Goal: Book appointment/travel/reservation

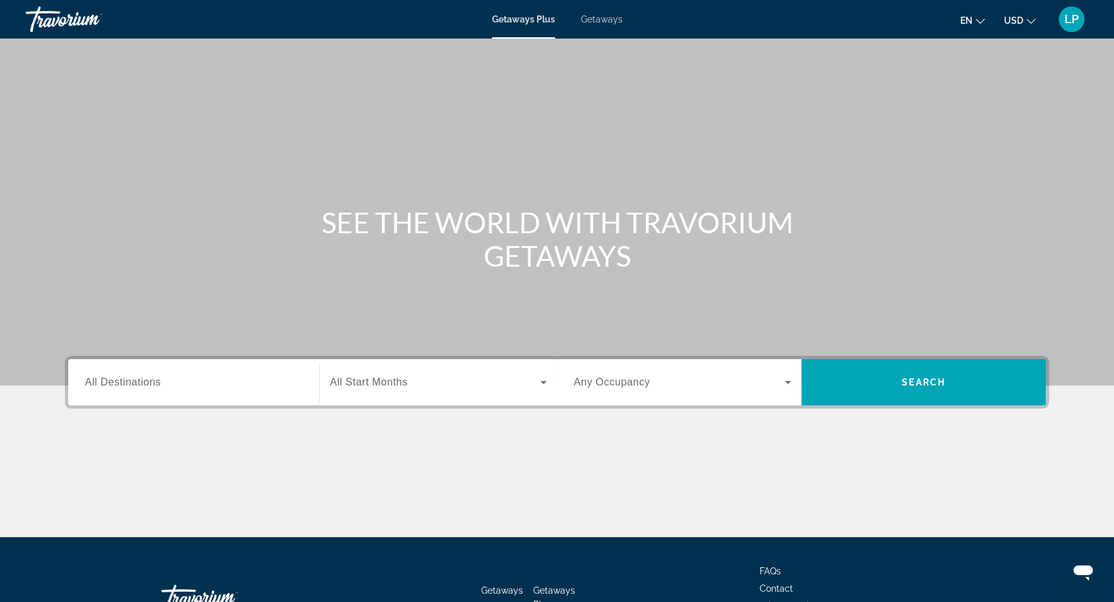
click at [248, 379] on input "Destination All Destinations" at bounding box center [193, 383] width 217 height 15
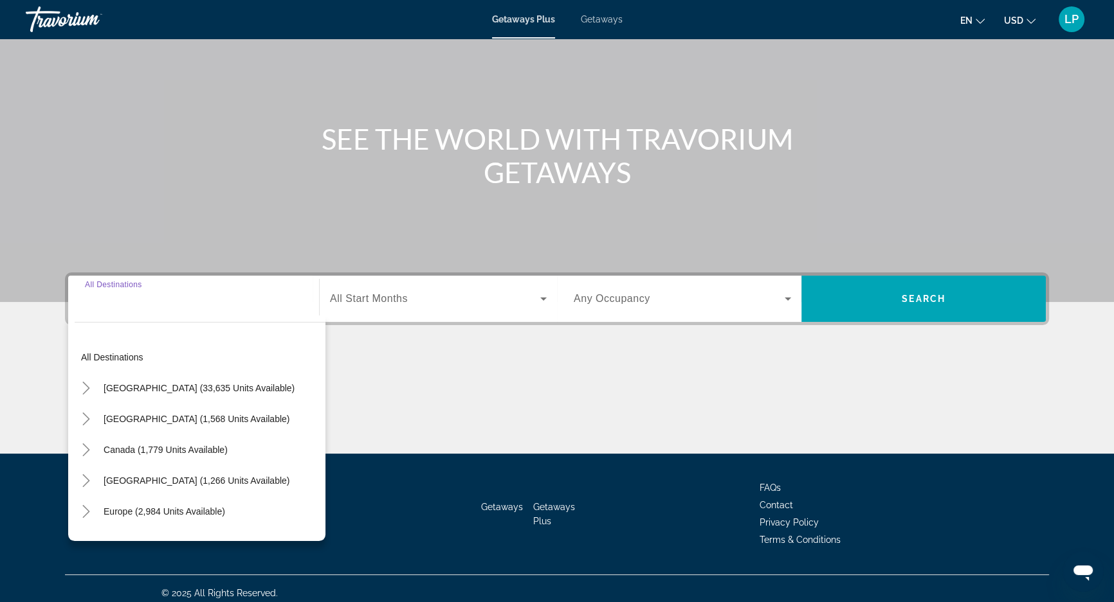
scroll to position [93, 0]
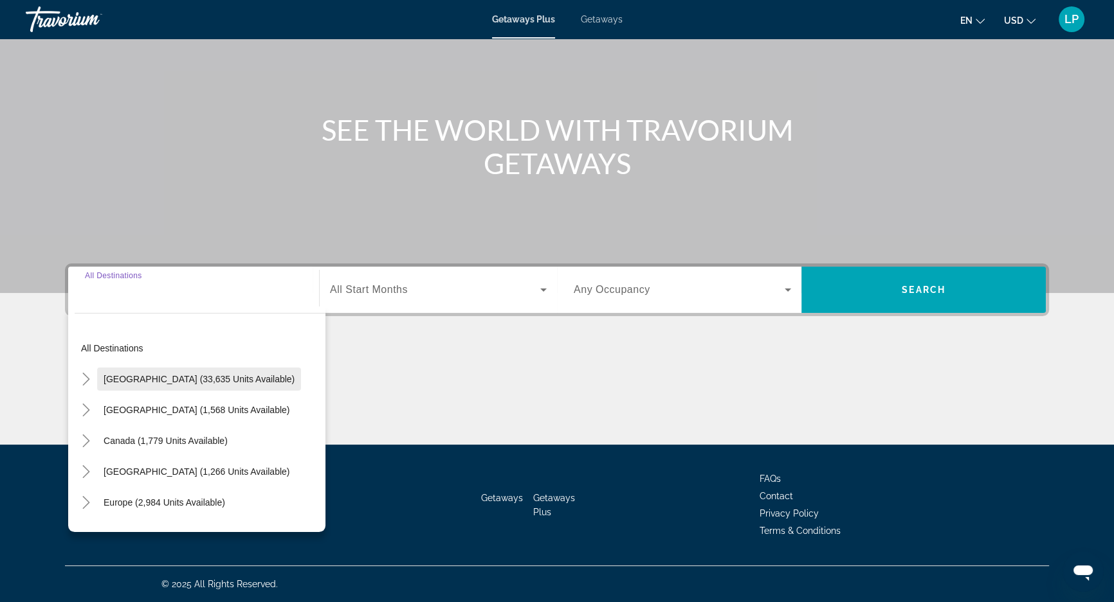
click at [222, 377] on span "[GEOGRAPHIC_DATA] (33,635 units available)" at bounding box center [199, 379] width 191 height 10
type input "**********"
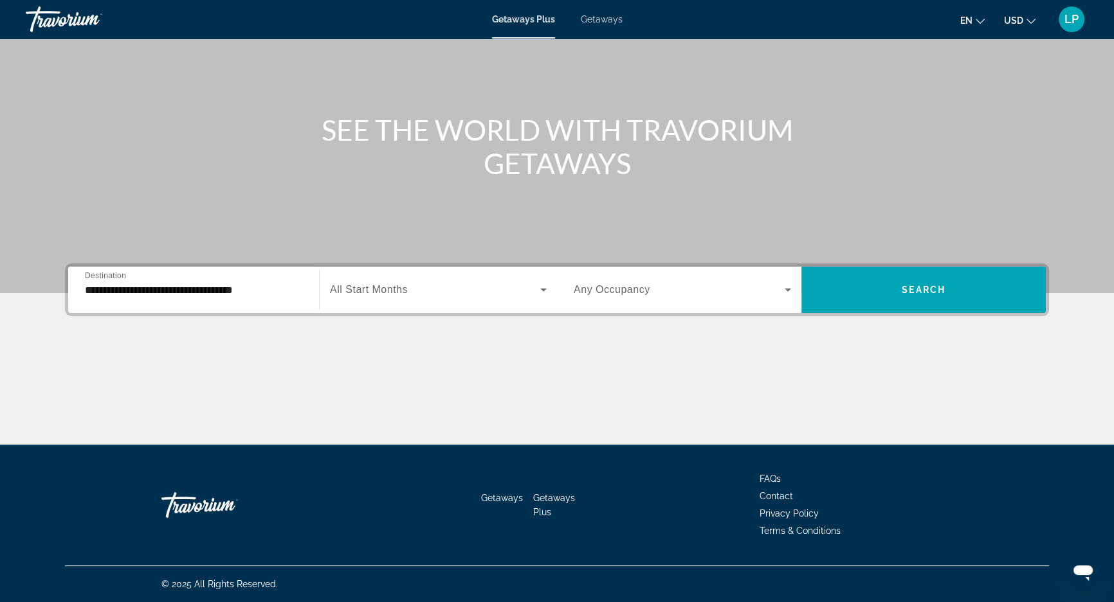
click at [479, 300] on div "Search widget" at bounding box center [438, 290] width 217 height 36
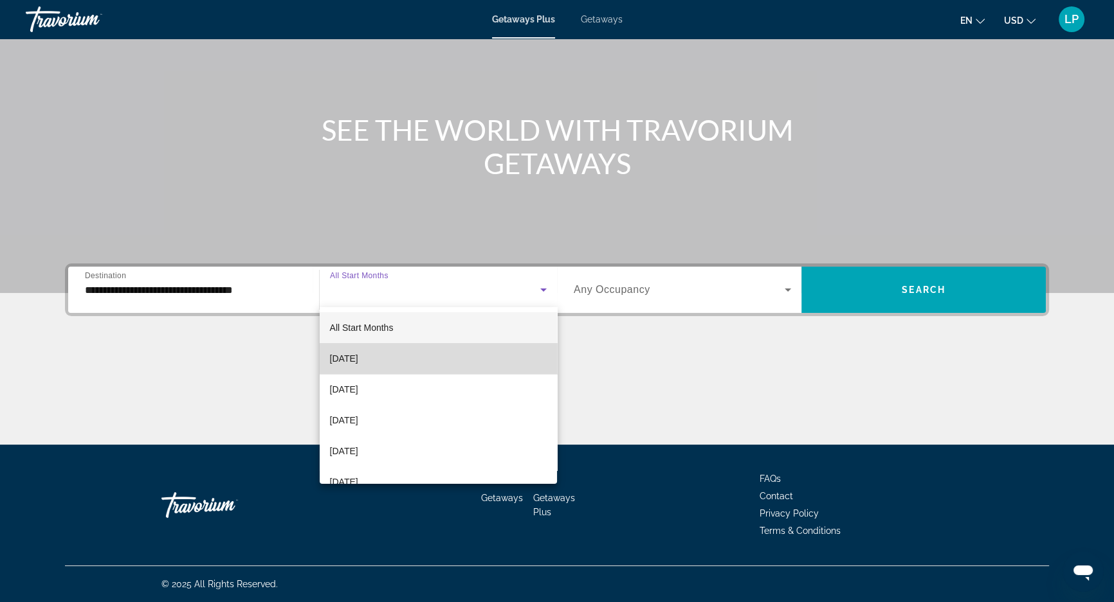
click at [441, 358] on mat-option "[DATE]" at bounding box center [438, 358] width 237 height 31
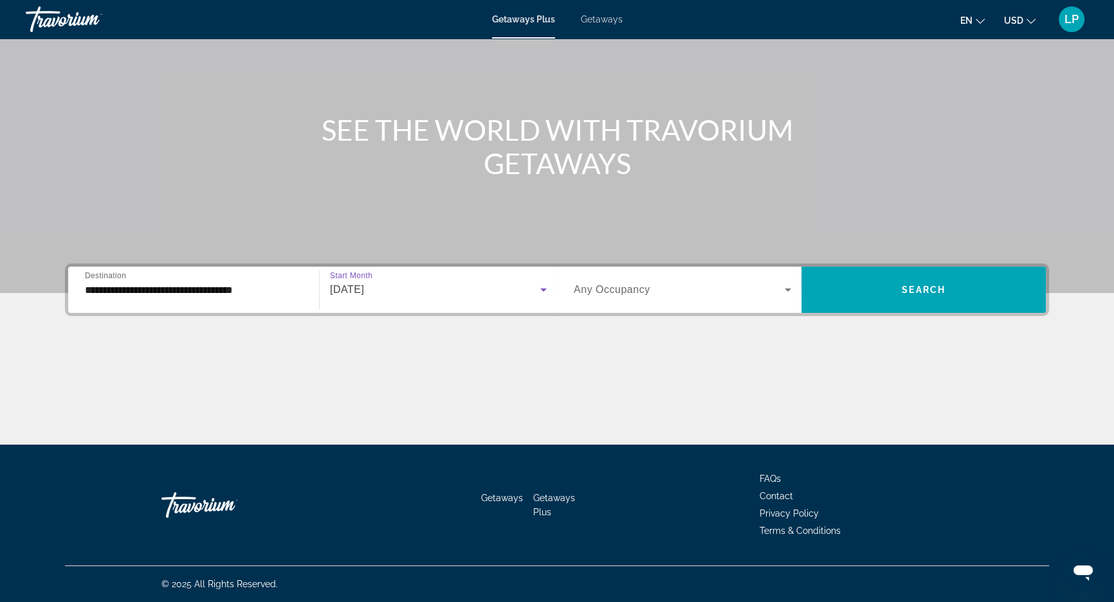
click at [639, 298] on div "Search widget" at bounding box center [682, 290] width 217 height 36
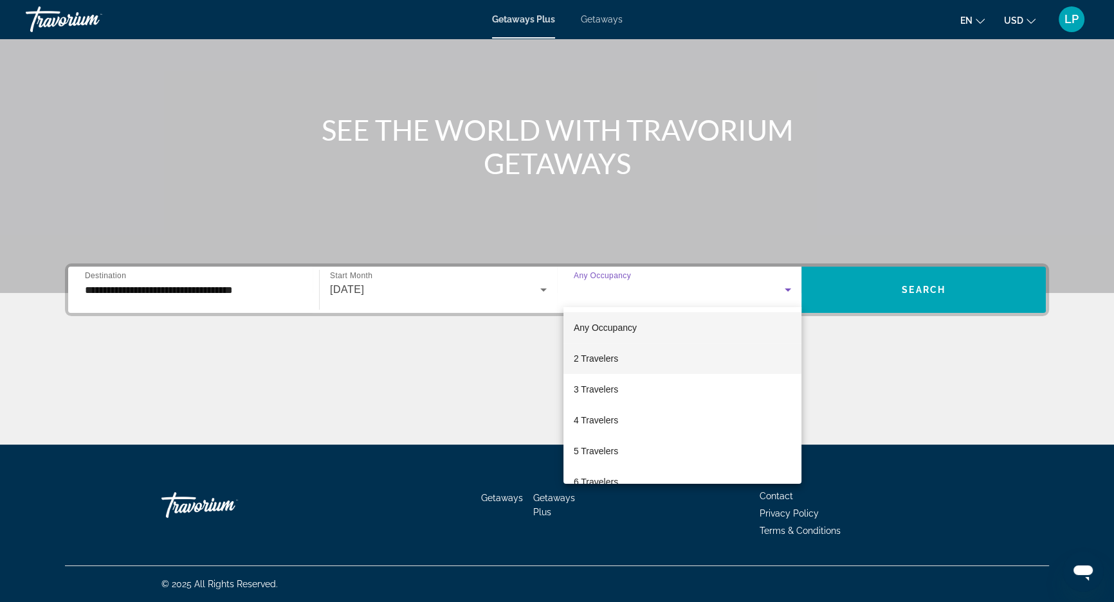
click at [628, 362] on mat-option "2 Travelers" at bounding box center [682, 358] width 238 height 31
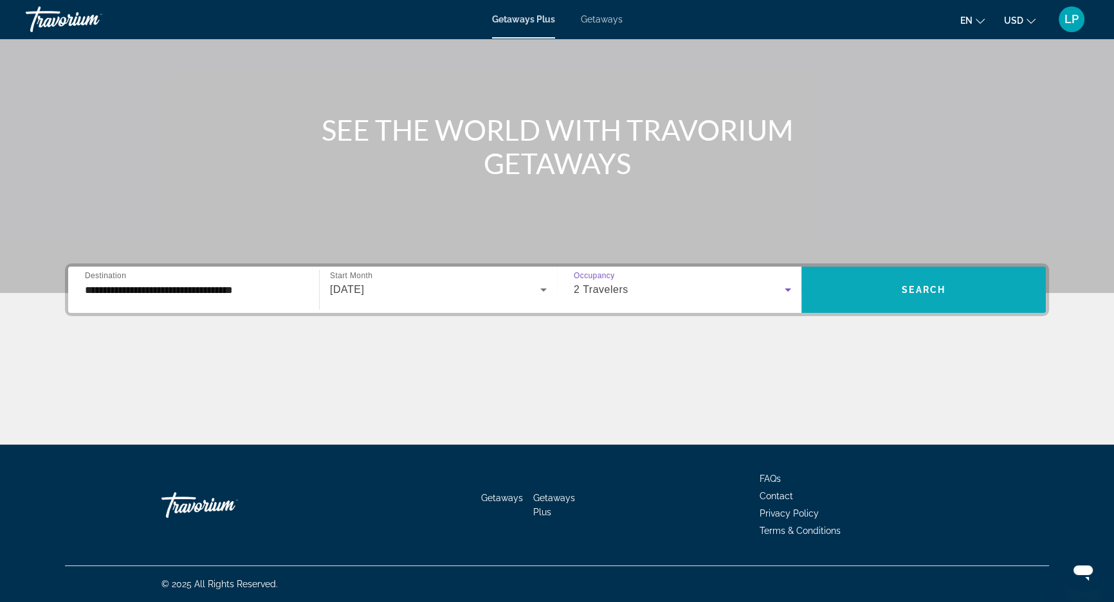
click at [918, 297] on span "Search widget" at bounding box center [923, 290] width 244 height 31
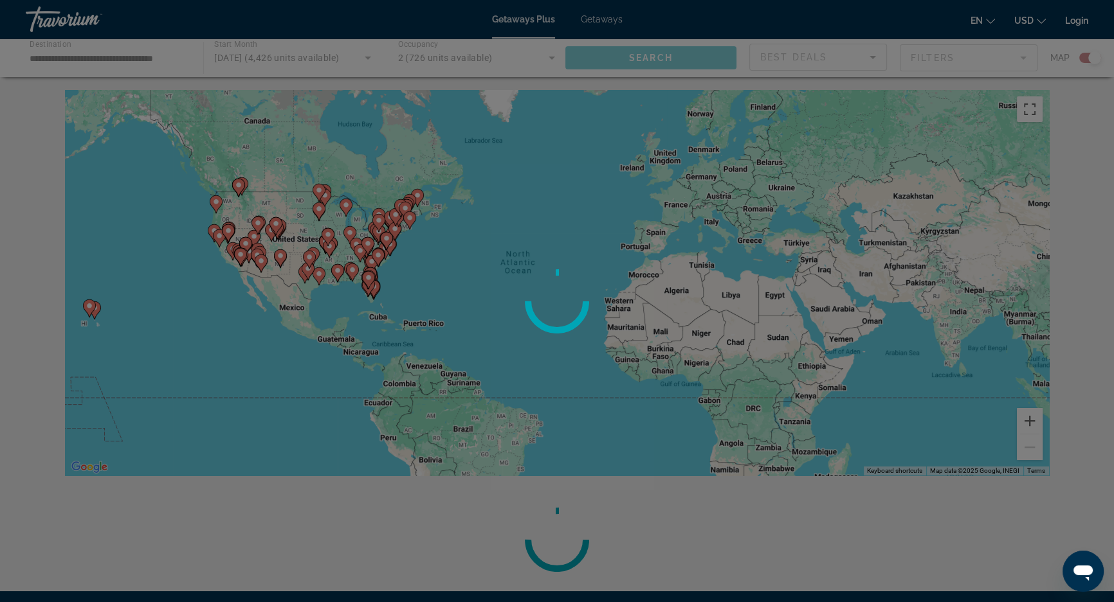
drag, startPoint x: 262, startPoint y: 257, endPoint x: 529, endPoint y: 259, distance: 266.8
click at [529, 259] on div at bounding box center [557, 301] width 1114 height 602
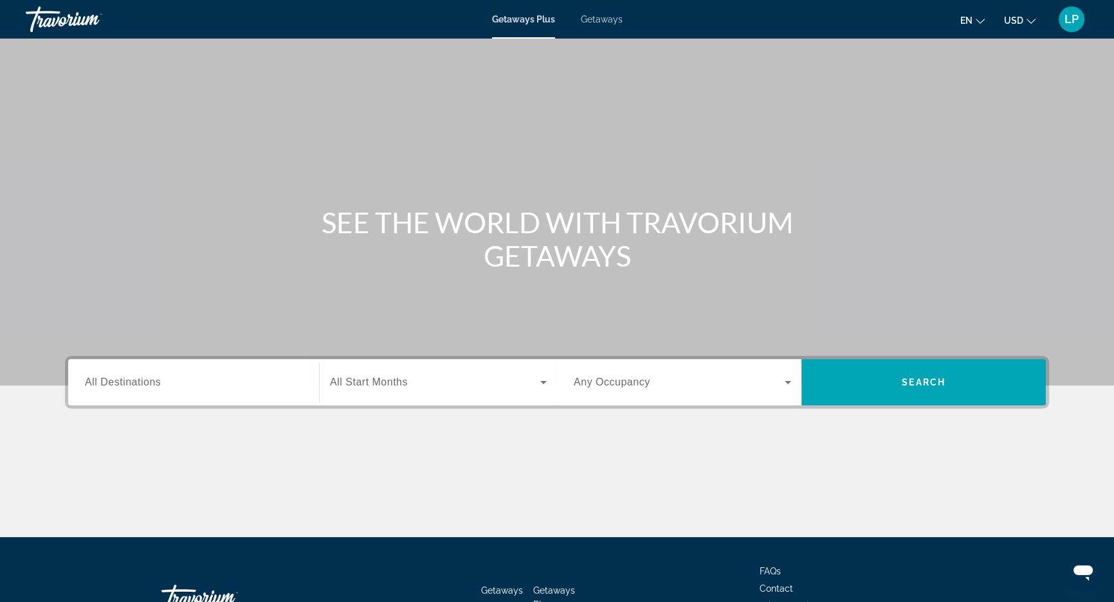
click at [168, 390] on input "Destination All Destinations" at bounding box center [193, 383] width 217 height 15
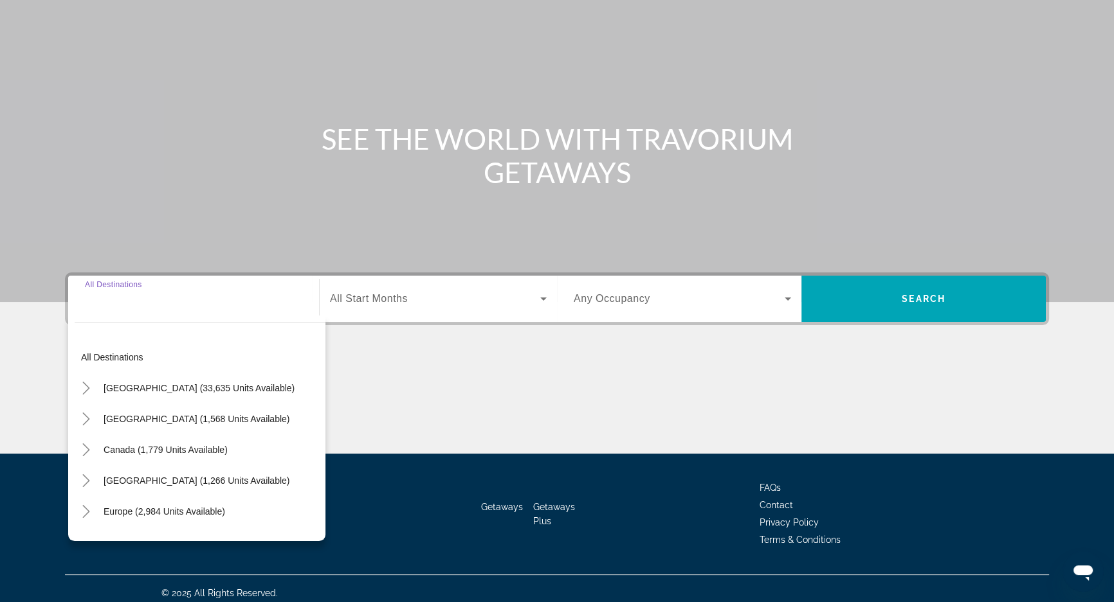
scroll to position [93, 0]
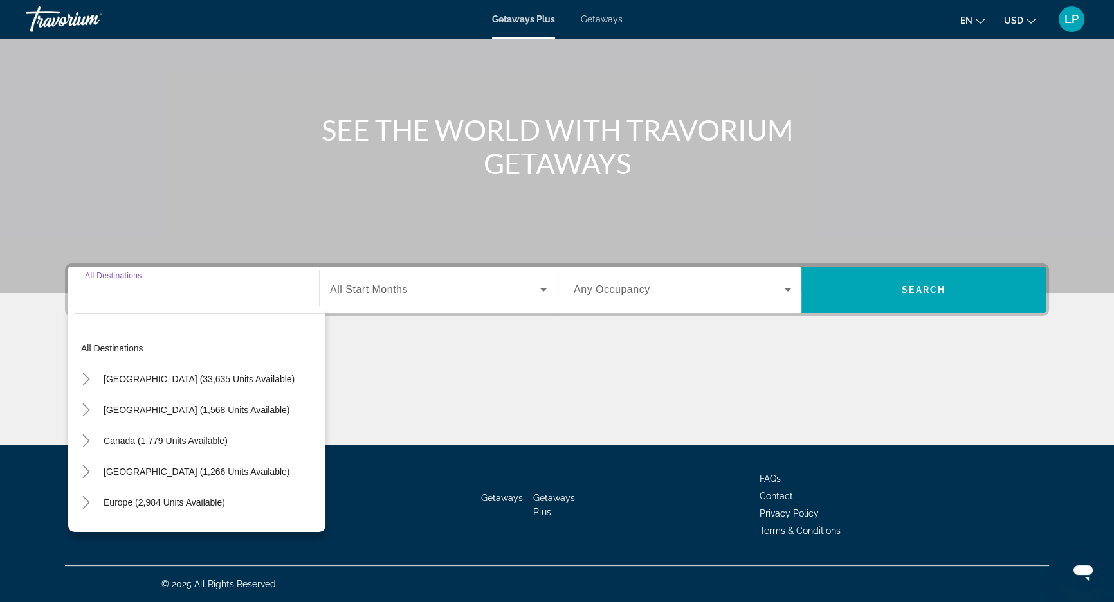
drag, startPoint x: 169, startPoint y: 388, endPoint x: 176, endPoint y: 384, distance: 7.8
click at [170, 388] on span "Search widget" at bounding box center [199, 379] width 204 height 31
type input "**********"
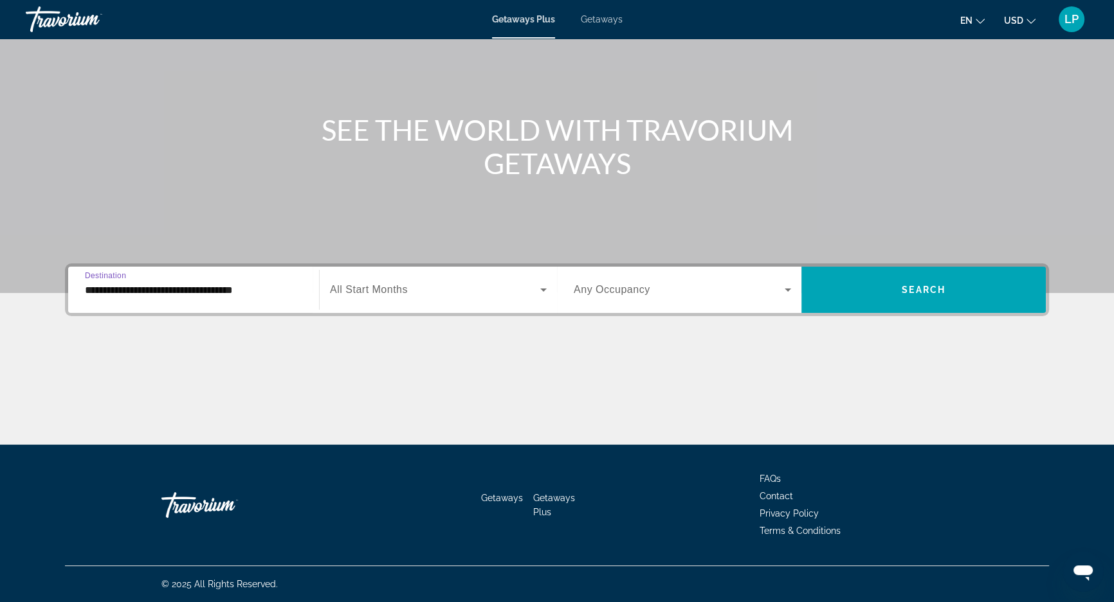
click at [374, 292] on span "All Start Months" at bounding box center [369, 289] width 78 height 11
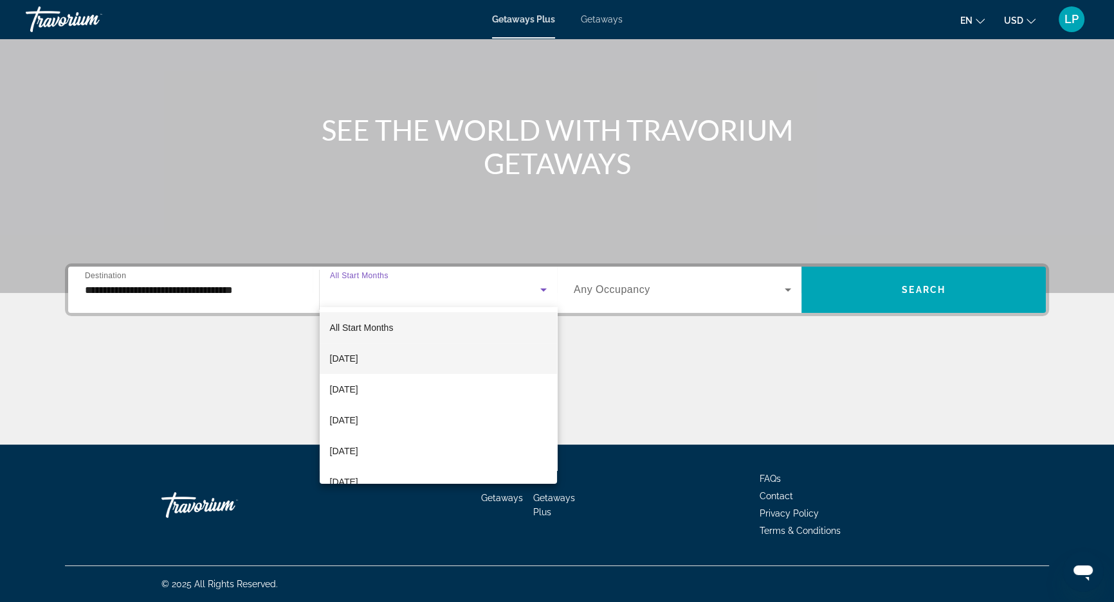
click at [358, 356] on span "[DATE]" at bounding box center [344, 358] width 28 height 15
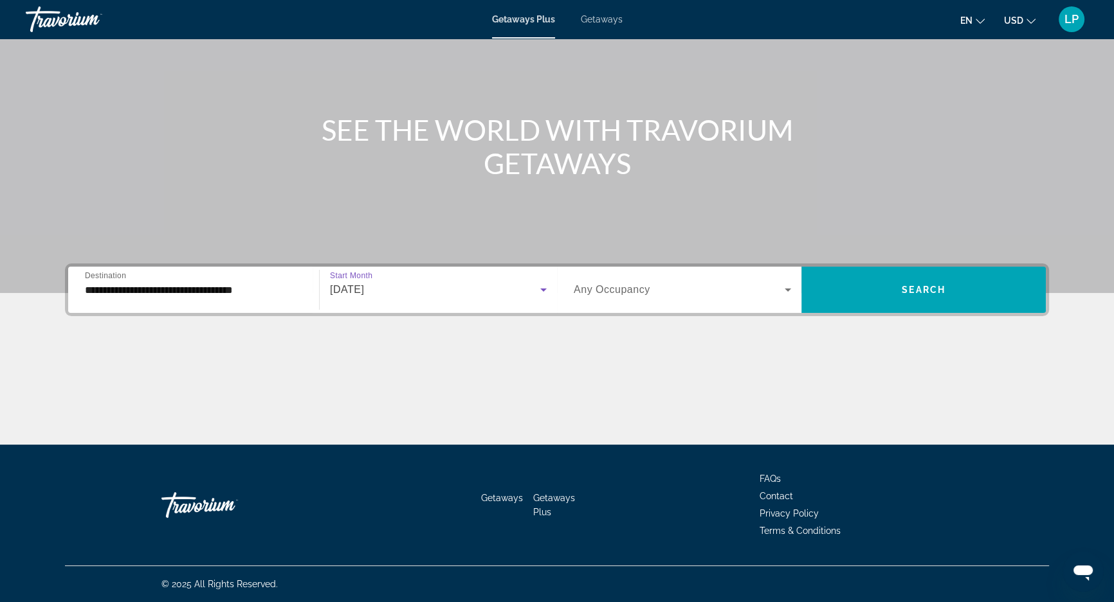
click at [587, 291] on span "Any Occupancy" at bounding box center [612, 289] width 77 height 11
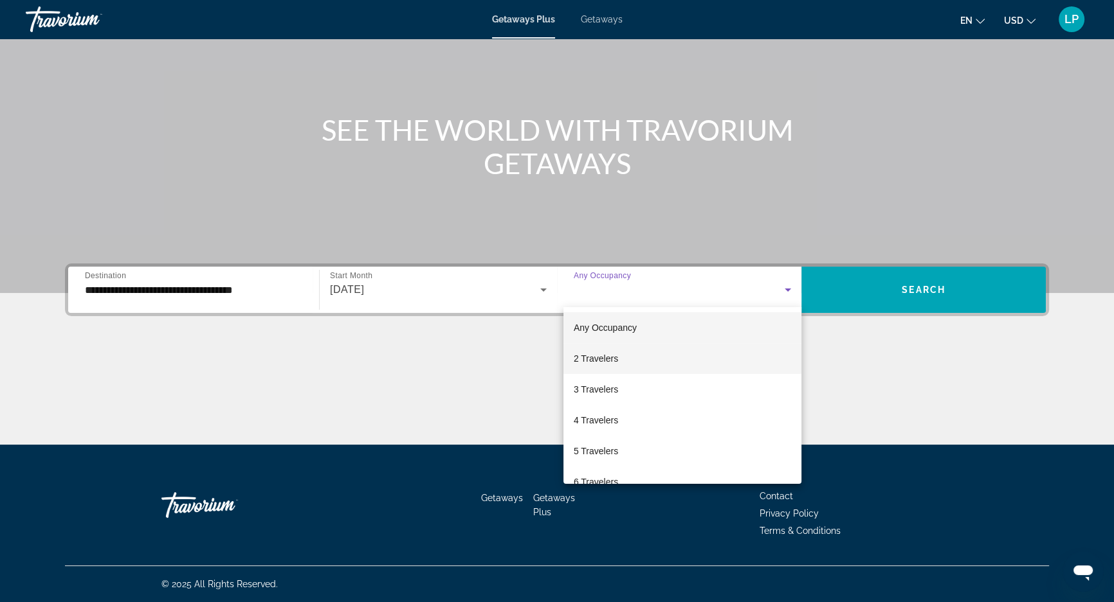
click at [619, 365] on mat-option "2 Travelers" at bounding box center [682, 358] width 238 height 31
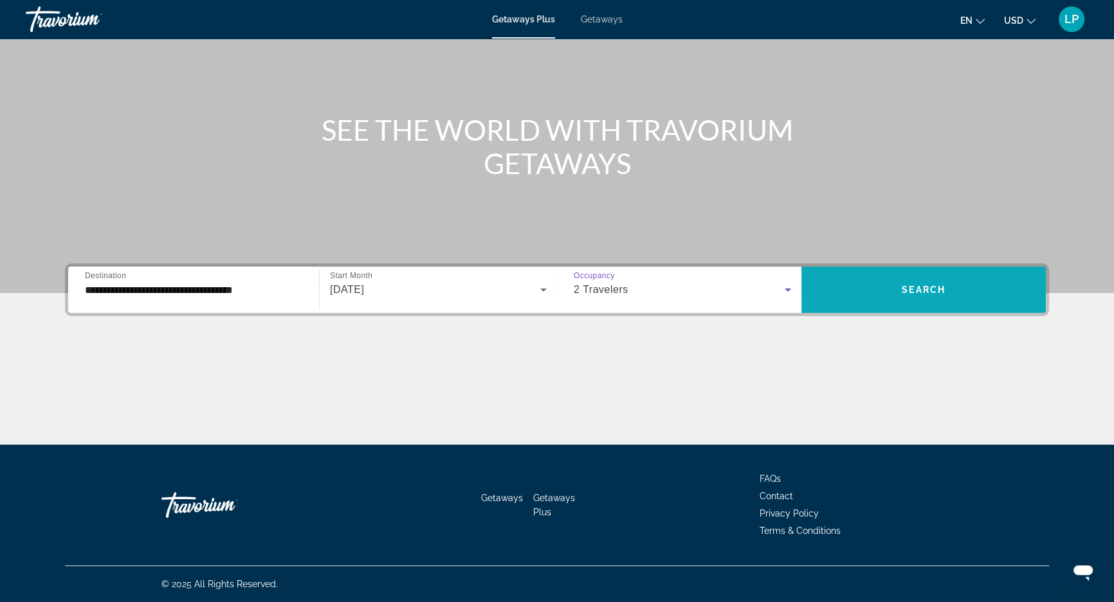
click at [844, 287] on span "Search widget" at bounding box center [923, 290] width 244 height 31
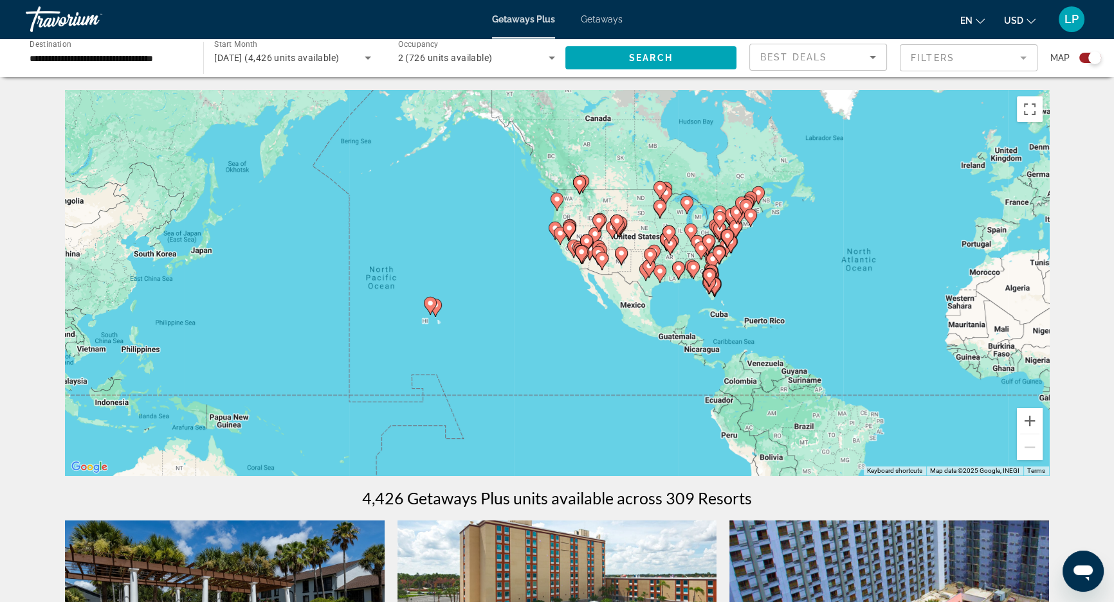
drag, startPoint x: 258, startPoint y: 327, endPoint x: 606, endPoint y: 325, distance: 347.9
click at [606, 325] on div "To activate drag with keyboard, press Alt + Enter. Once in keyboard drag state,…" at bounding box center [557, 283] width 984 height 386
click at [1029, 416] on button "Zoom in" at bounding box center [1030, 421] width 26 height 26
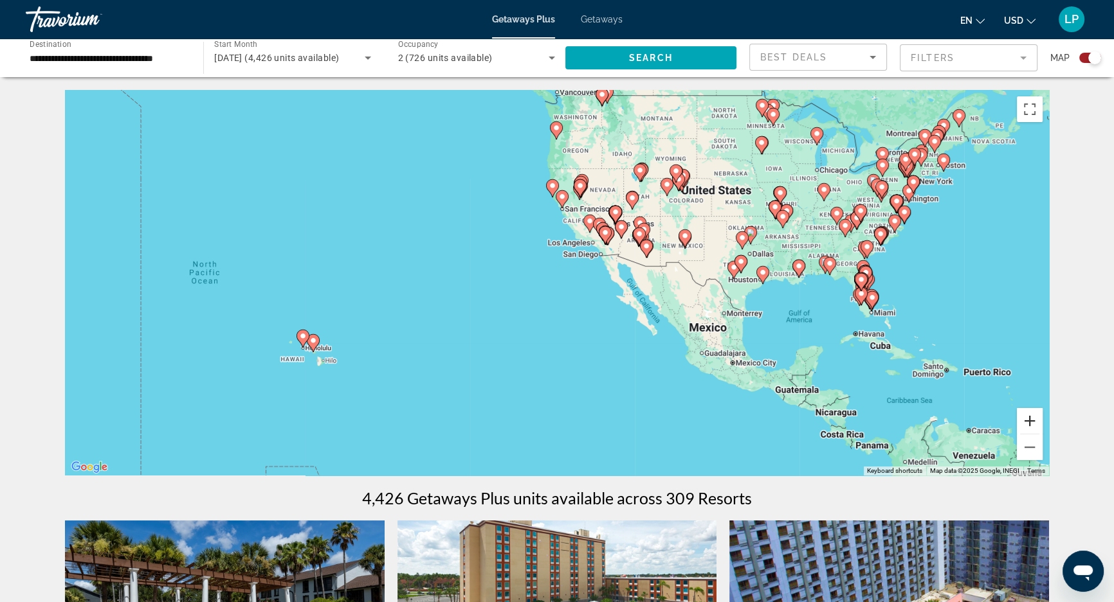
click at [1029, 416] on button "Zoom in" at bounding box center [1030, 421] width 26 height 26
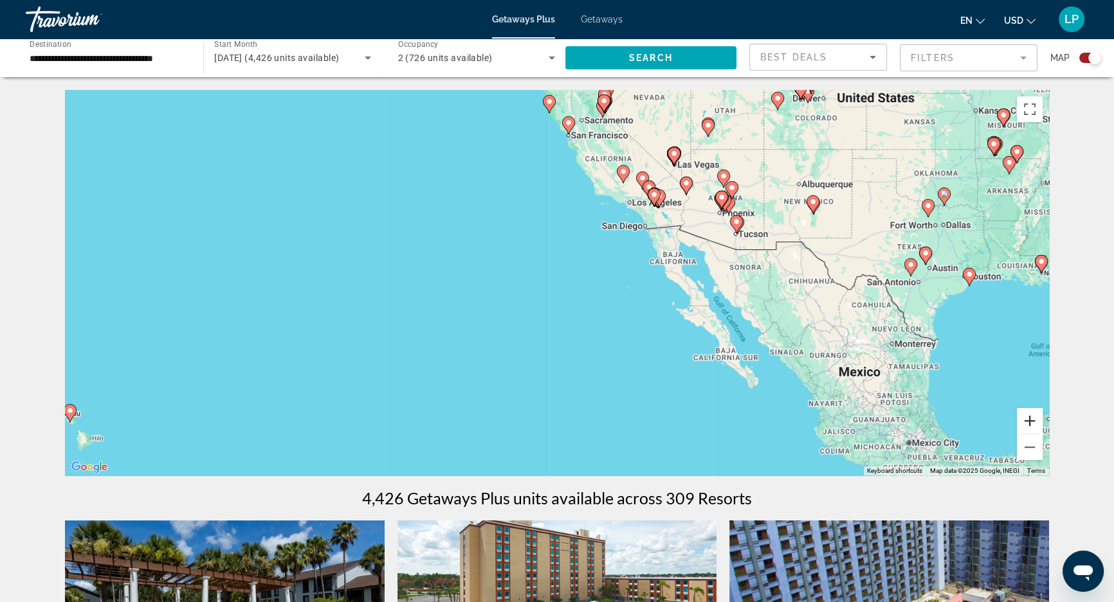
click at [1029, 416] on button "Zoom in" at bounding box center [1030, 421] width 26 height 26
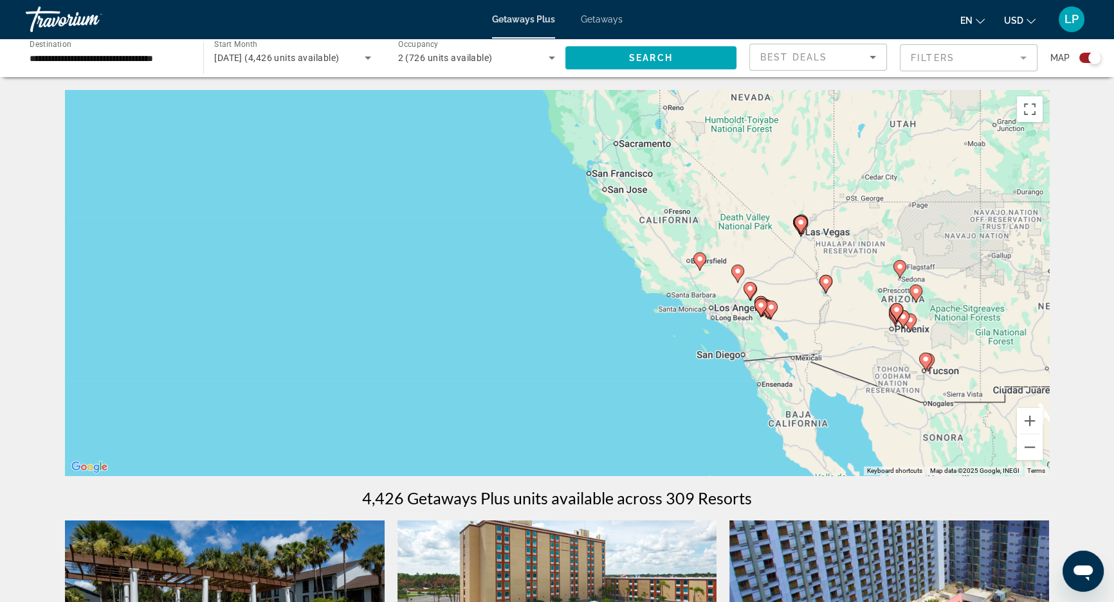
drag, startPoint x: 714, startPoint y: 219, endPoint x: 729, endPoint y: 455, distance: 236.4
click at [729, 455] on div "To activate drag with keyboard, press Alt + Enter. Once in keyboard drag state,…" at bounding box center [557, 283] width 984 height 386
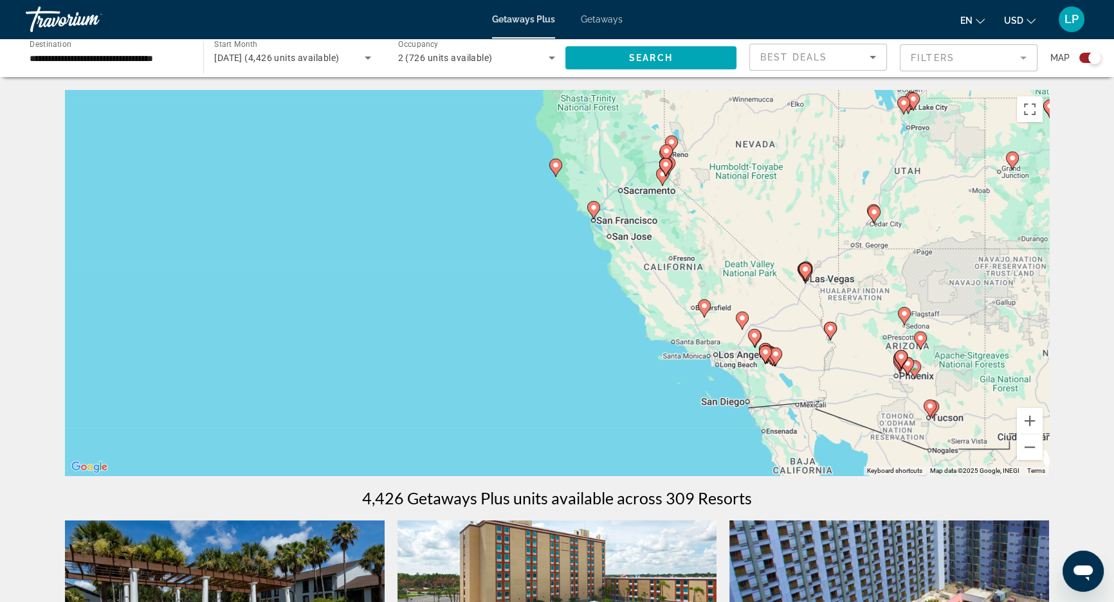
click at [591, 207] on image "Main content" at bounding box center [594, 208] width 8 height 8
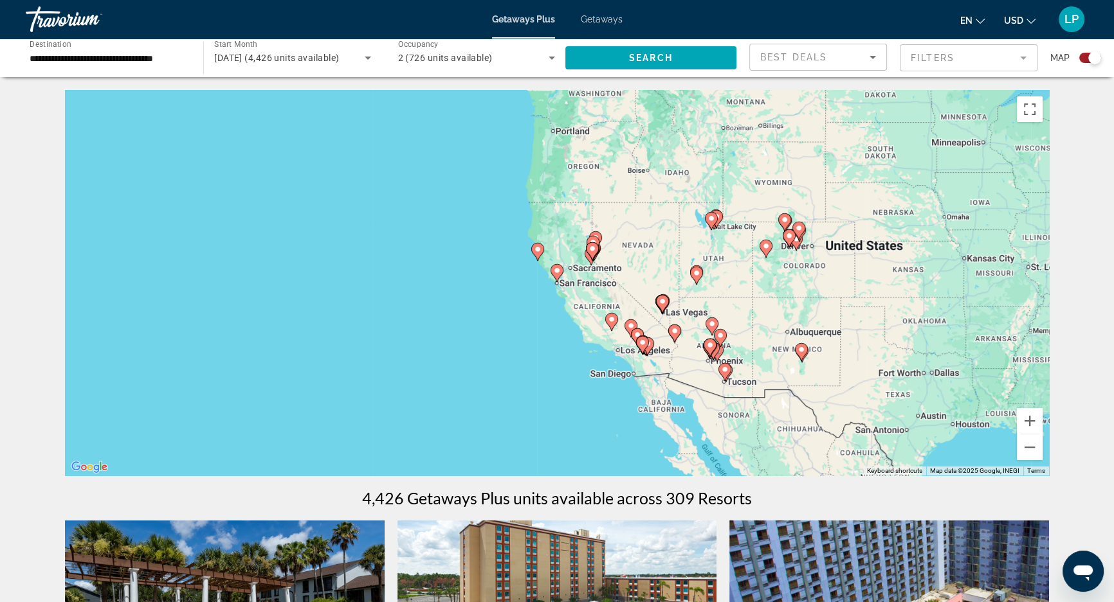
click at [554, 270] on image "Main content" at bounding box center [557, 271] width 8 height 8
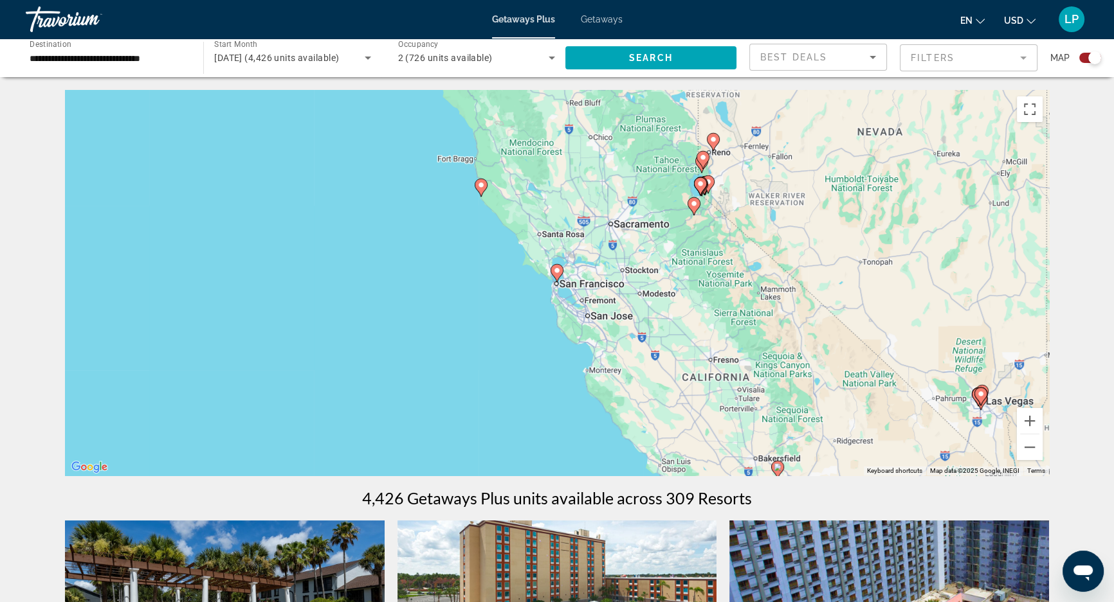
click at [554, 270] on image "Main content" at bounding box center [557, 271] width 8 height 8
type input "**********"
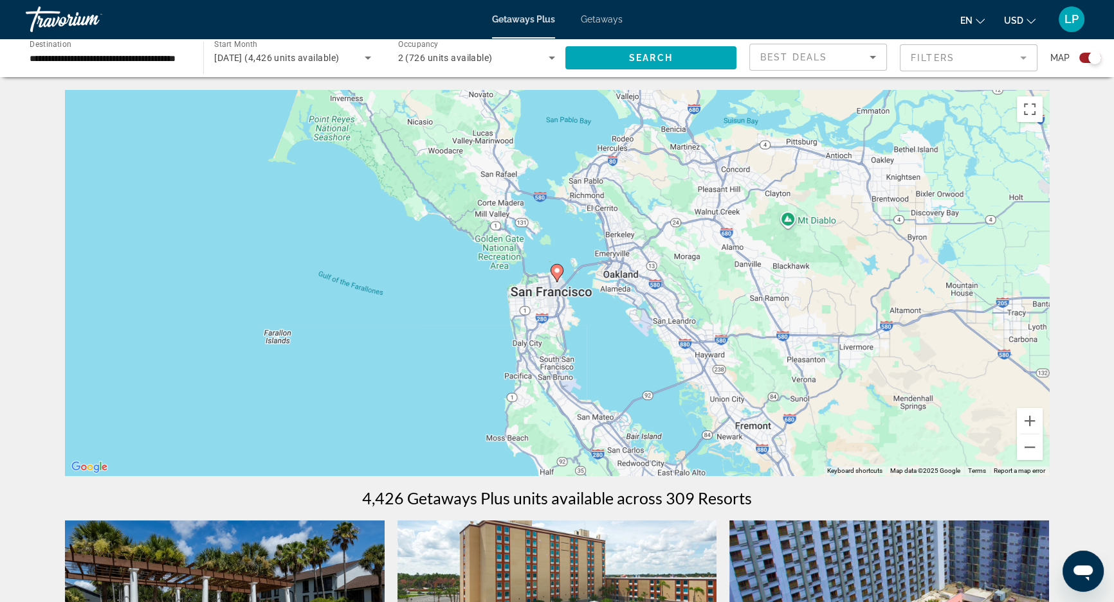
click at [554, 270] on image "Main content" at bounding box center [557, 271] width 8 height 8
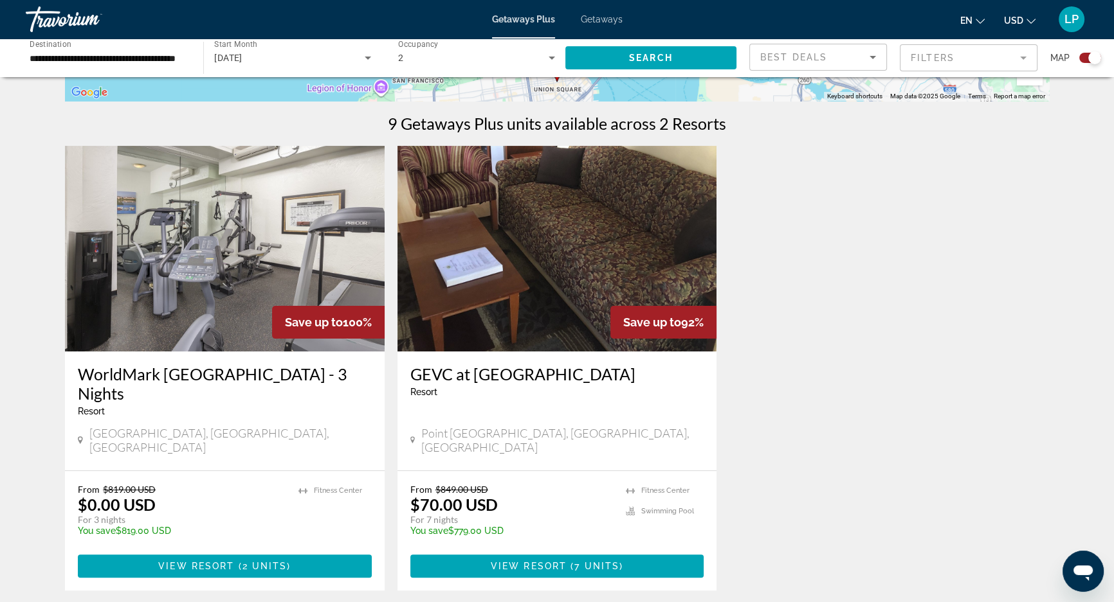
scroll to position [350, 0]
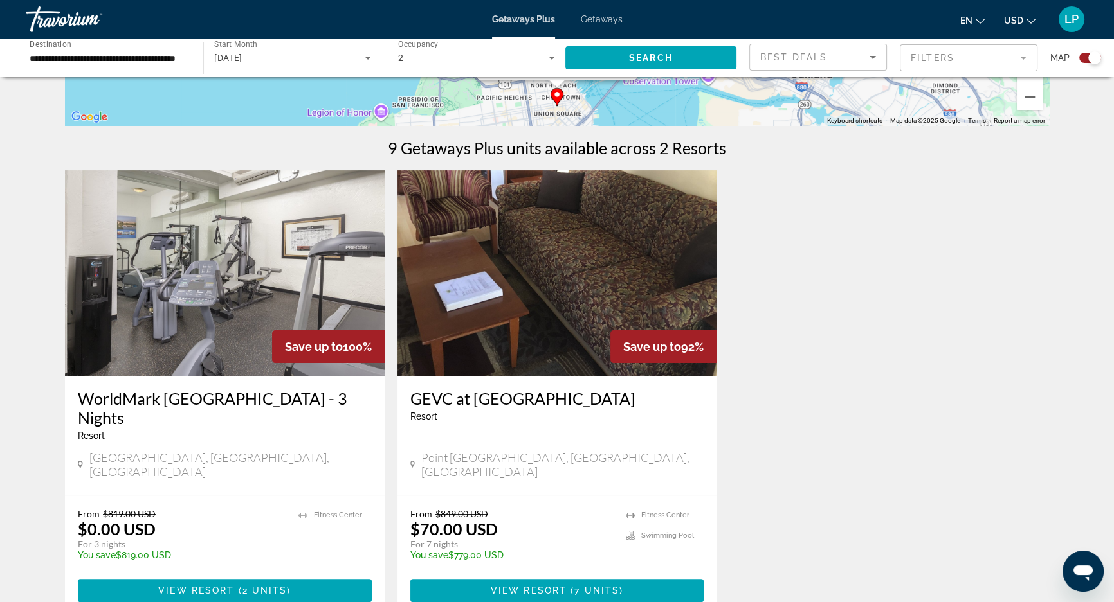
click at [491, 293] on img "Main content" at bounding box center [557, 273] width 320 height 206
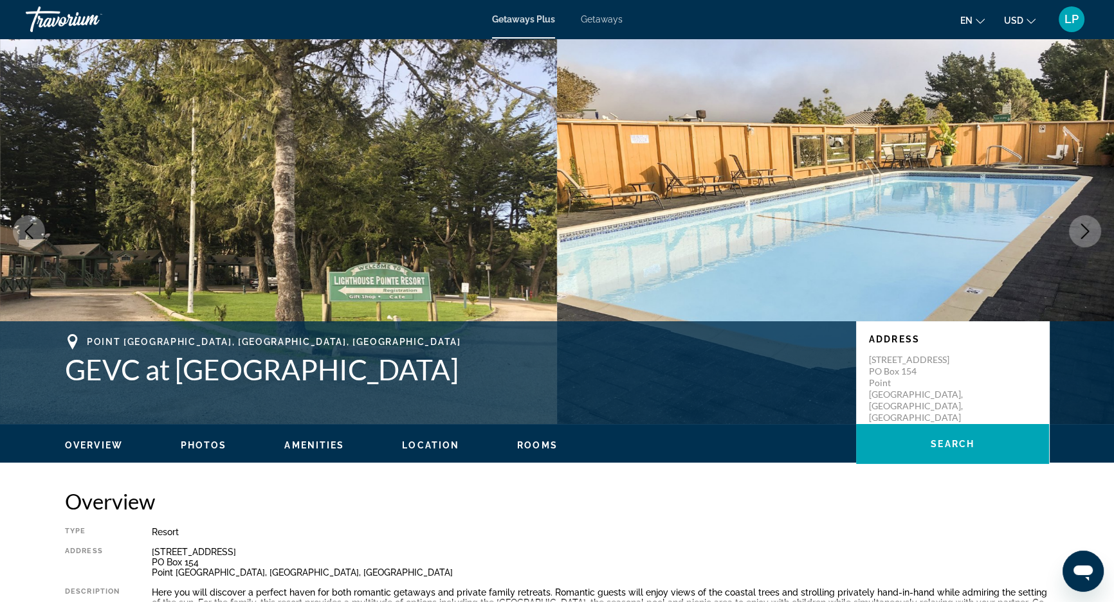
click at [1092, 226] on button "Next image" at bounding box center [1085, 231] width 32 height 32
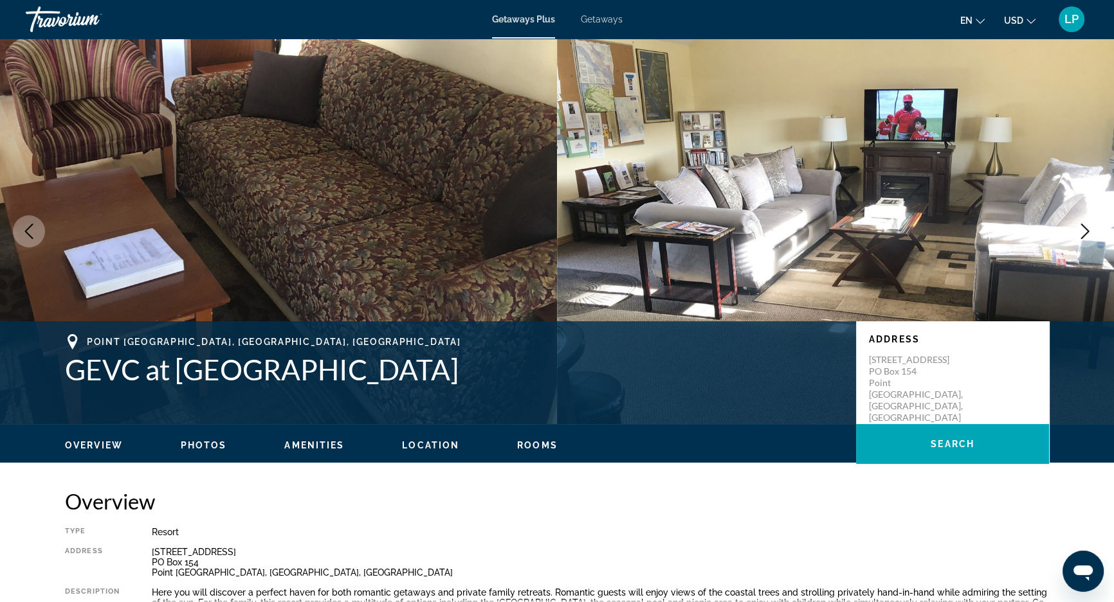
click at [1092, 226] on button "Next image" at bounding box center [1085, 231] width 32 height 32
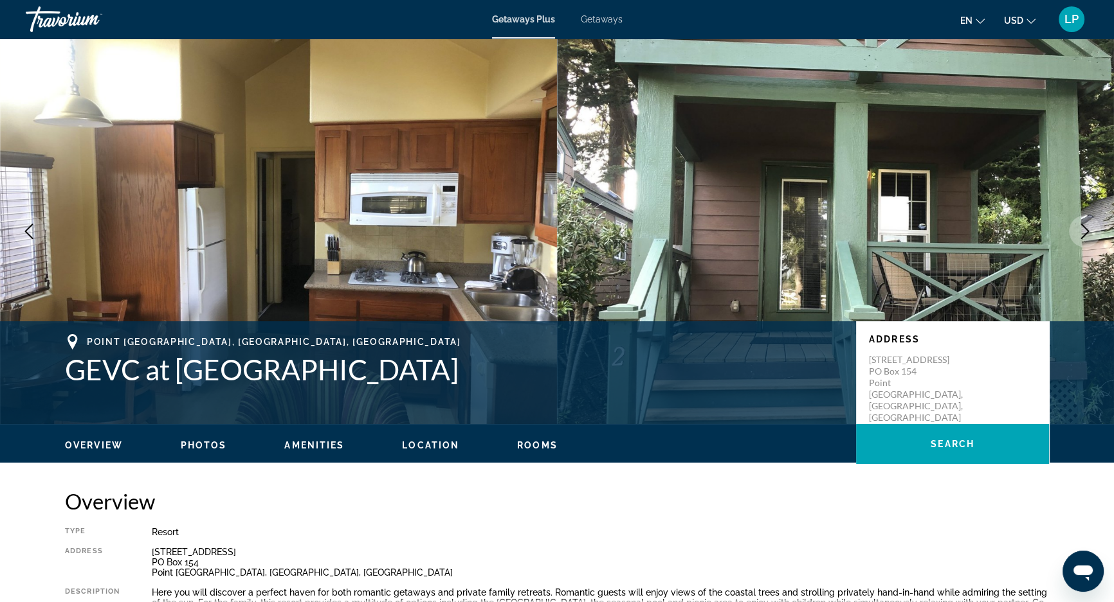
click at [1092, 226] on button "Next image" at bounding box center [1085, 231] width 32 height 32
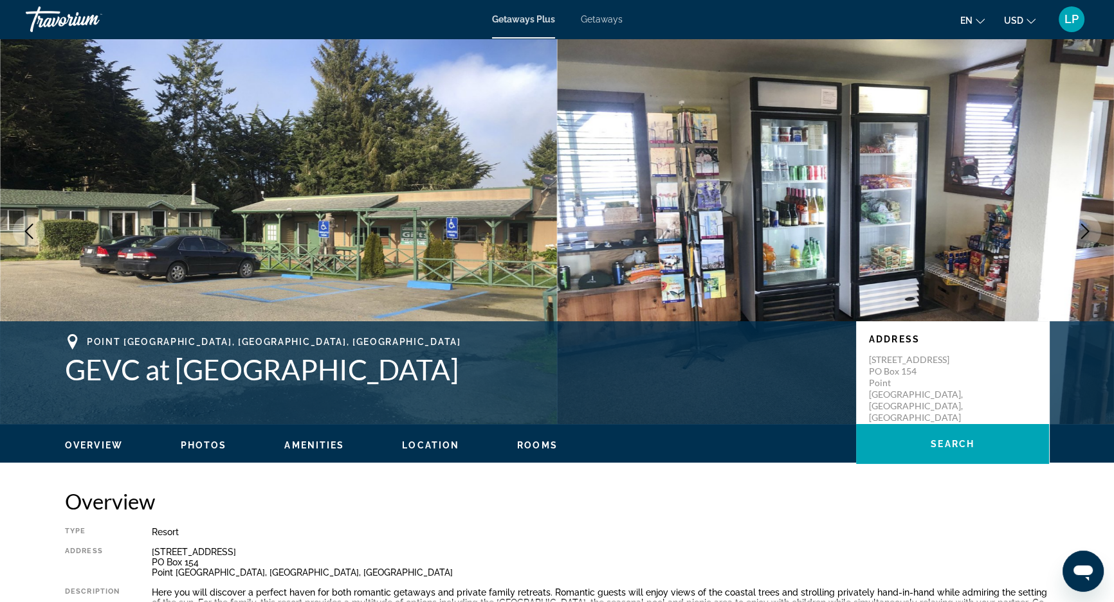
click at [1092, 226] on button "Next image" at bounding box center [1085, 231] width 32 height 32
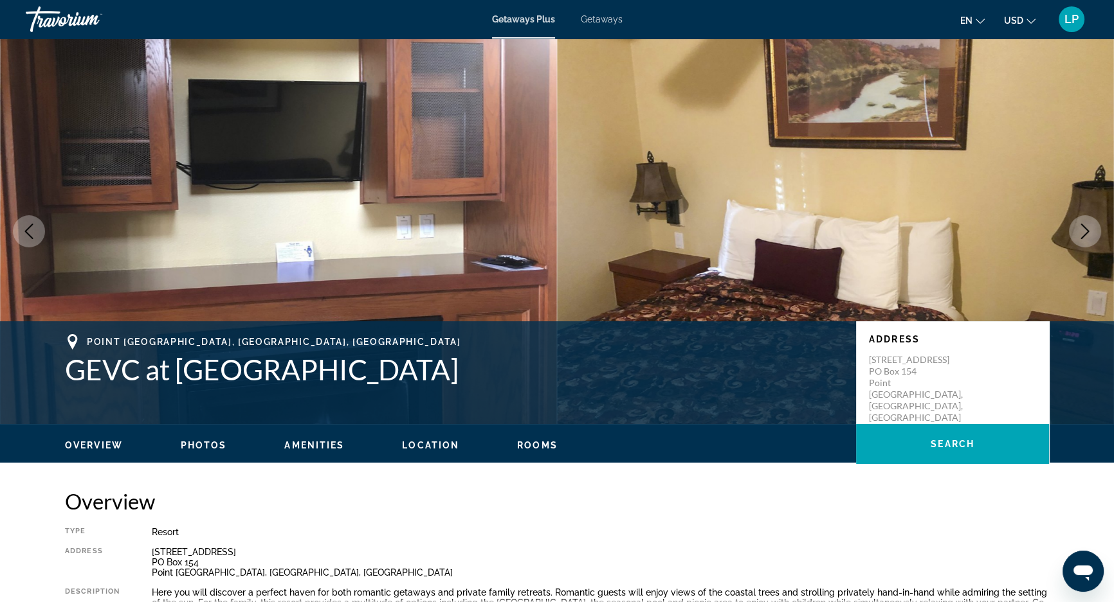
click at [1092, 226] on button "Next image" at bounding box center [1085, 231] width 32 height 32
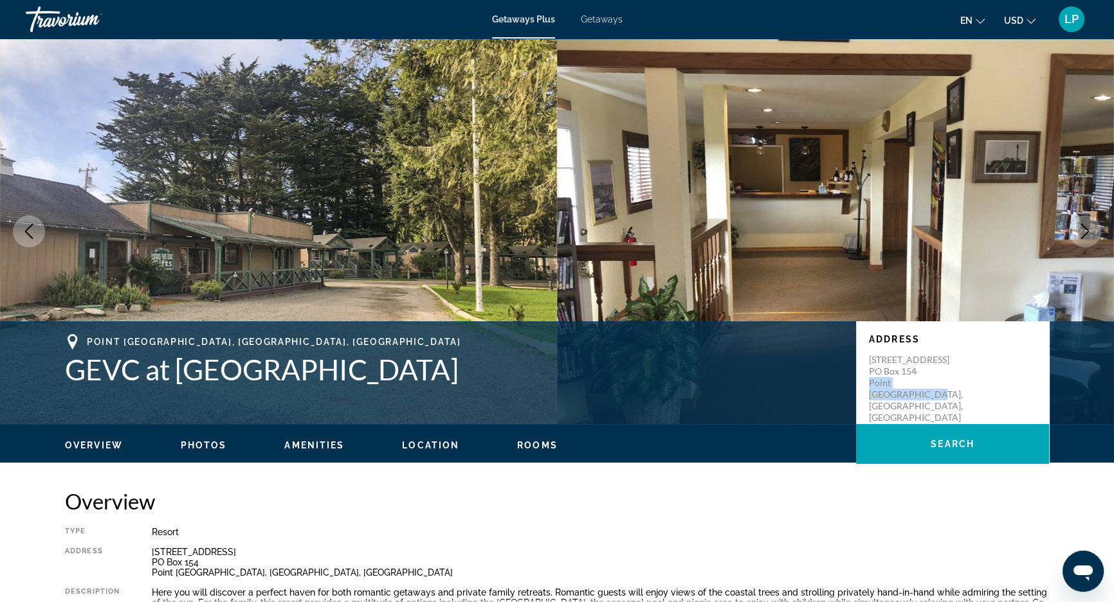
drag, startPoint x: 867, startPoint y: 394, endPoint x: 952, endPoint y: 395, distance: 84.9
click at [952, 395] on div "Address [STREET_ADDRESS]" at bounding box center [952, 372] width 193 height 103
copy p "Point [GEOGRAPHIC_DATA], [GEOGRAPHIC_DATA], [GEOGRAPHIC_DATA]"
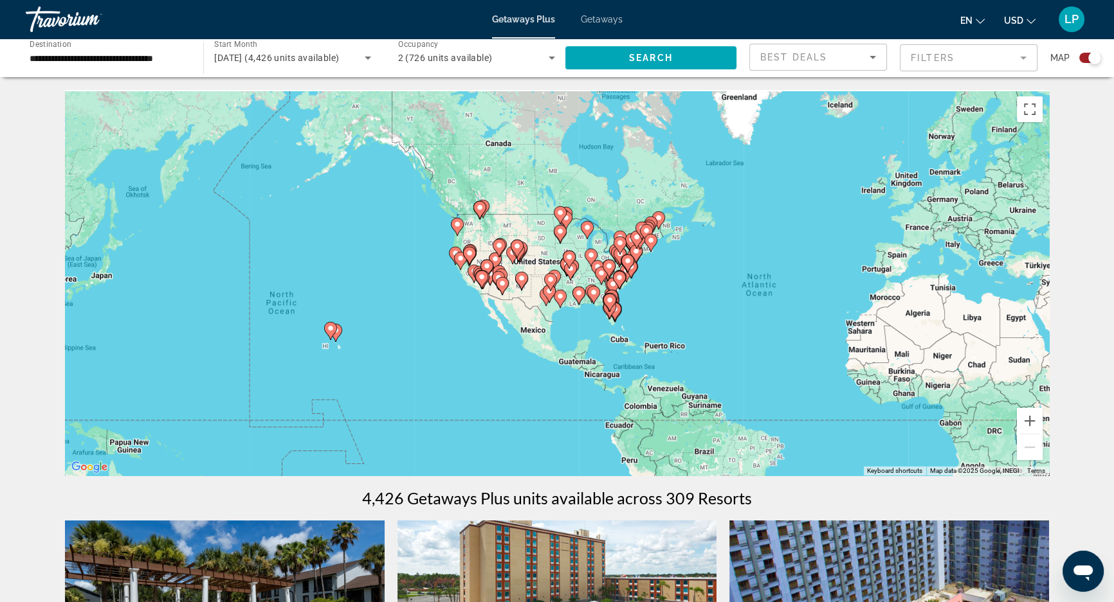
drag, startPoint x: 226, startPoint y: 242, endPoint x: 540, endPoint y: 270, distance: 315.7
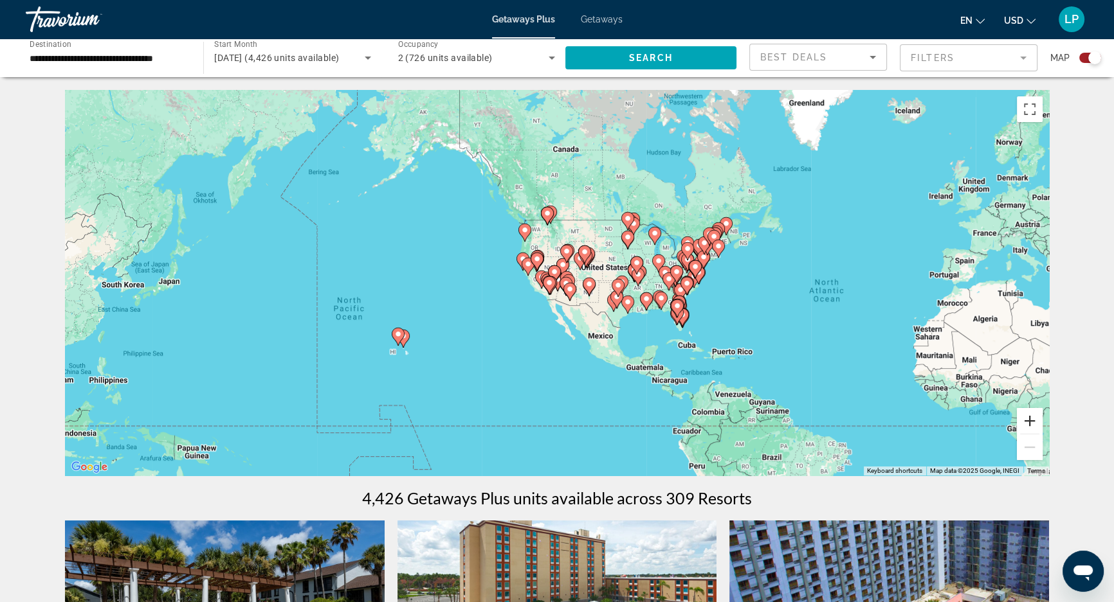
click at [1029, 419] on button "Zoom in" at bounding box center [1030, 421] width 26 height 26
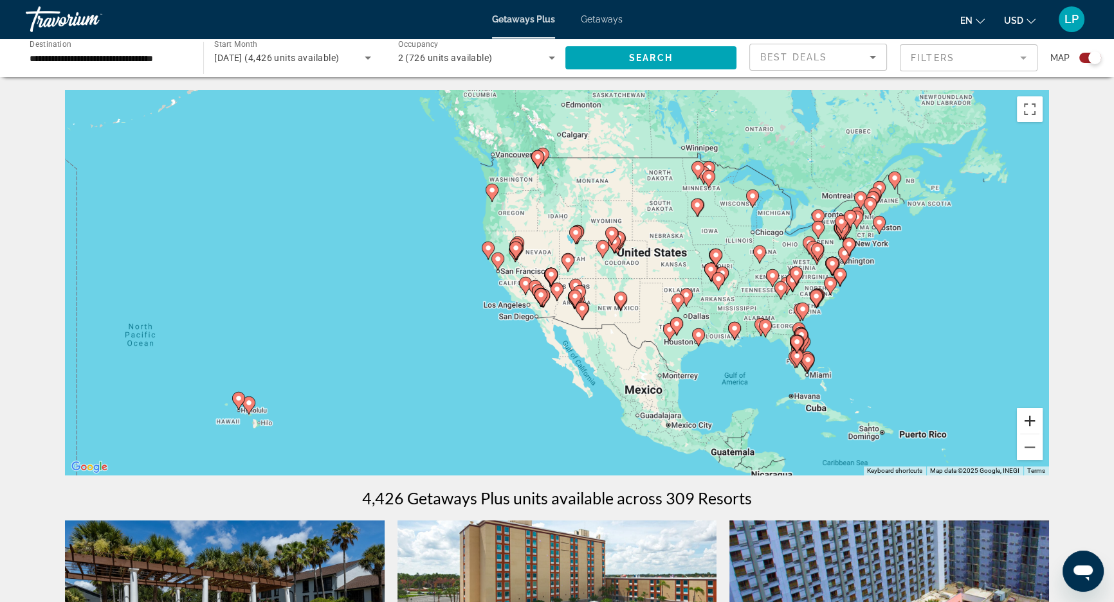
click at [1029, 419] on button "Zoom in" at bounding box center [1030, 421] width 26 height 26
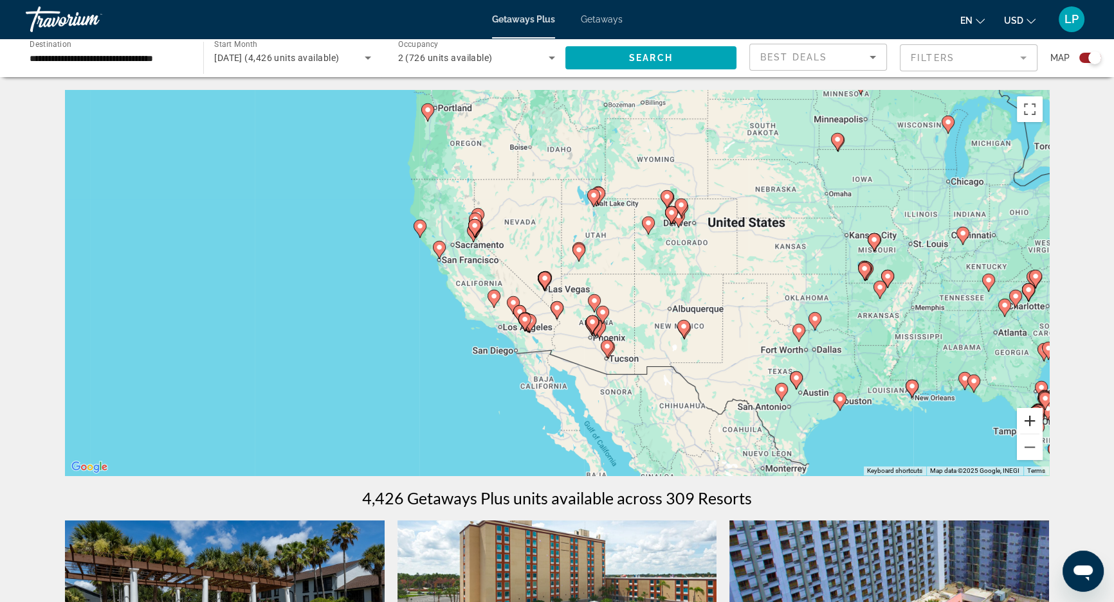
click at [1029, 419] on button "Zoom in" at bounding box center [1030, 421] width 26 height 26
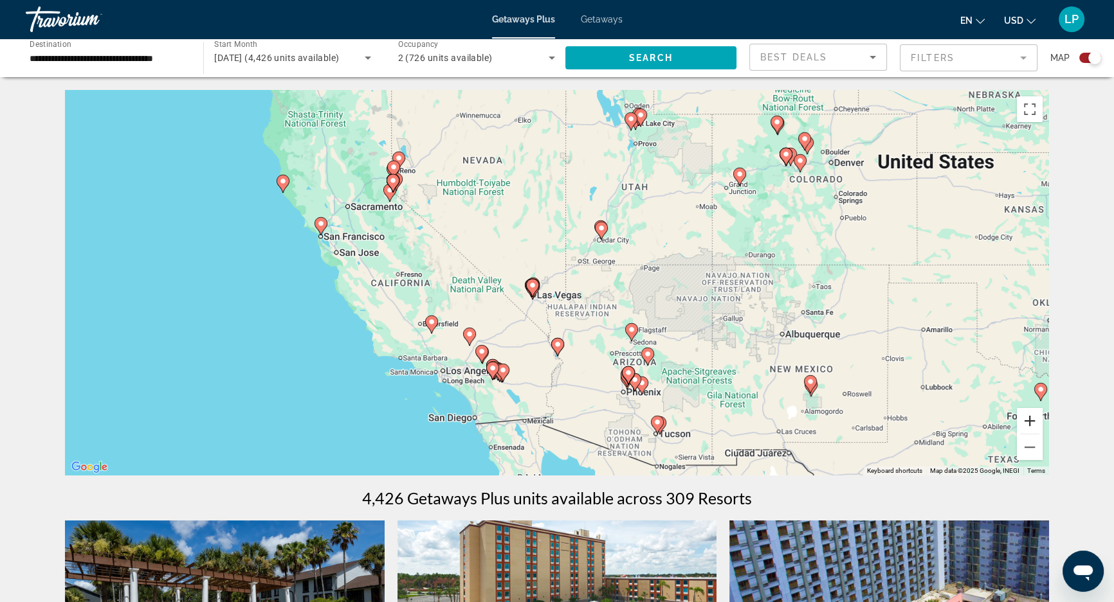
click at [1029, 419] on button "Zoom in" at bounding box center [1030, 421] width 26 height 26
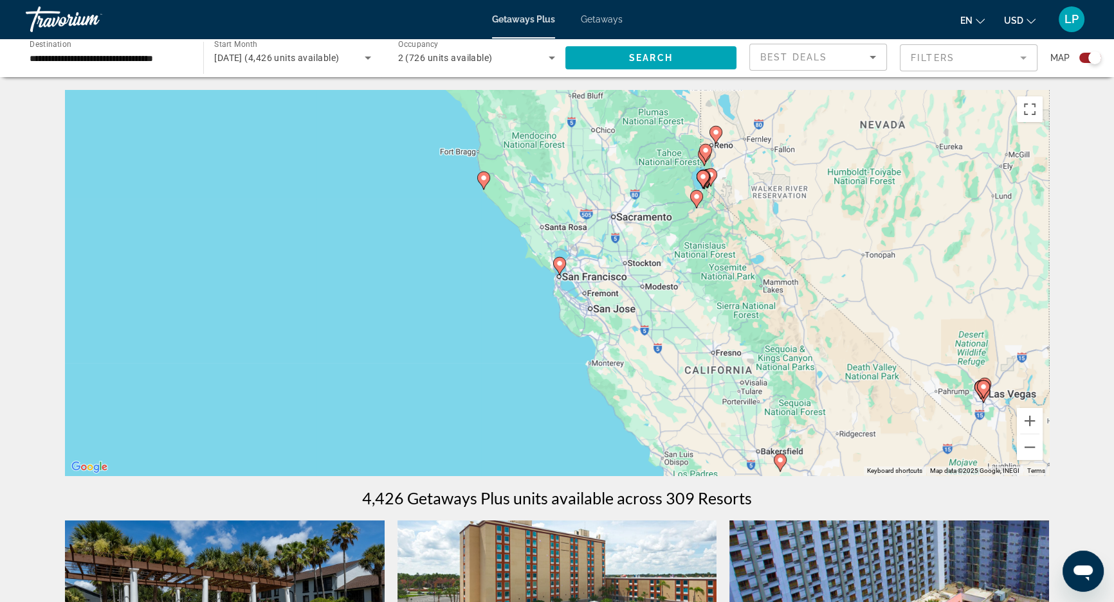
drag, startPoint x: 333, startPoint y: 296, endPoint x: 809, endPoint y: 383, distance: 483.5
click at [809, 383] on div "To activate drag with keyboard, press Alt + Enter. Once in keyboard drag state,…" at bounding box center [557, 283] width 984 height 386
click at [556, 266] on image "Main content" at bounding box center [560, 264] width 8 height 8
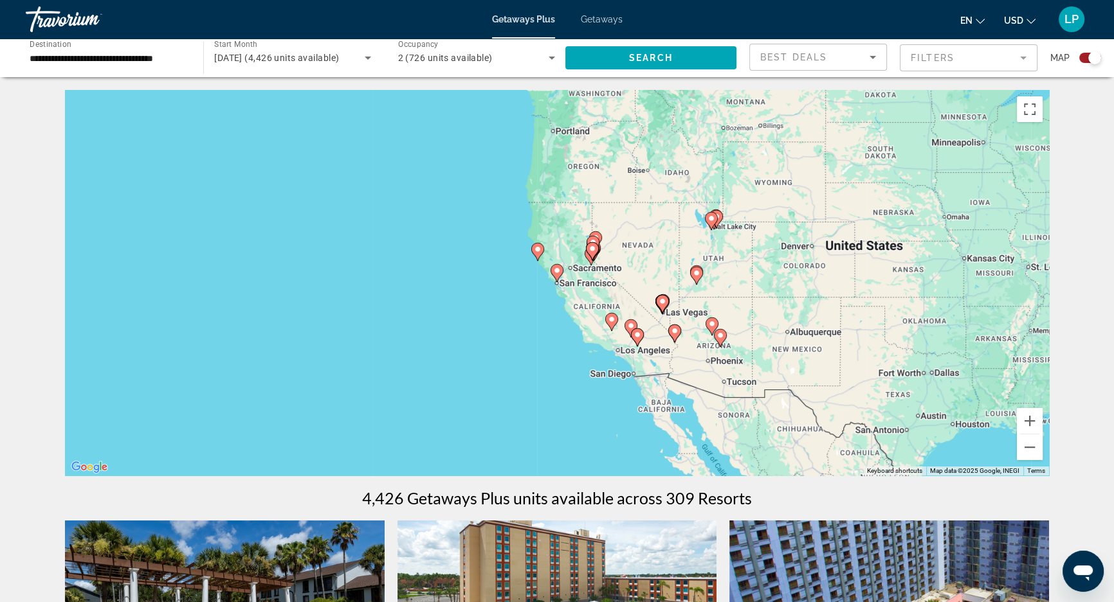
click at [554, 272] on image "Main content" at bounding box center [557, 271] width 8 height 8
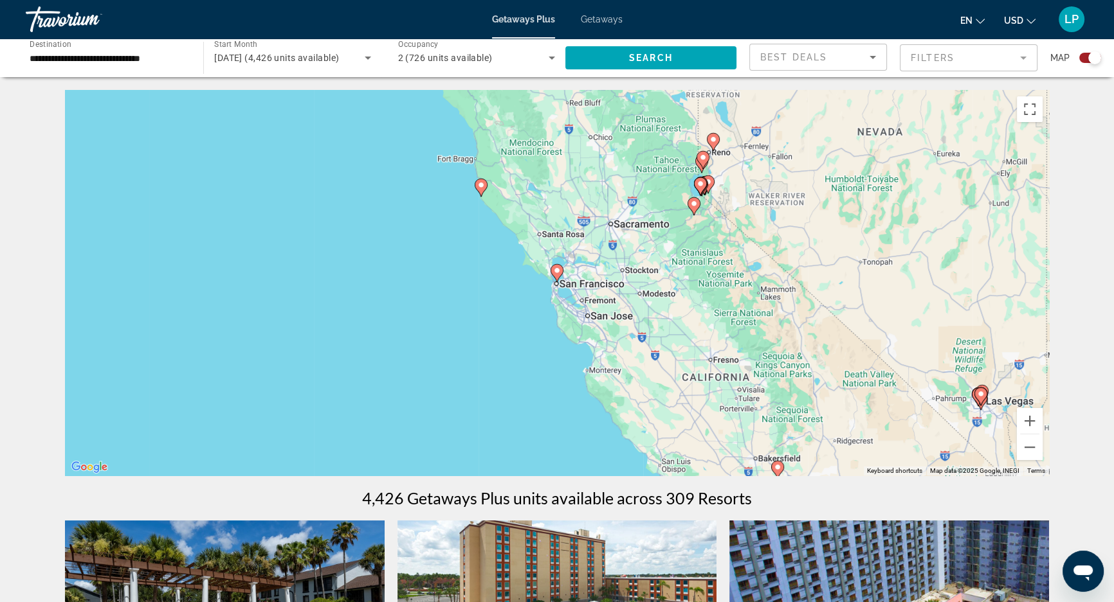
click at [554, 273] on image "Main content" at bounding box center [557, 271] width 8 height 8
type input "**********"
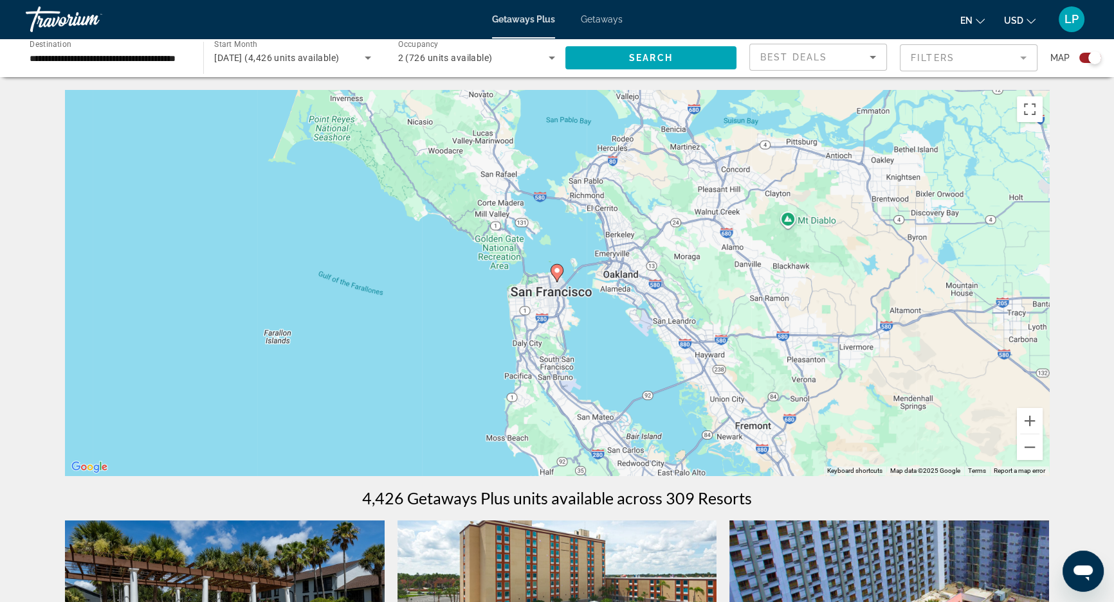
click at [554, 273] on image "Main content" at bounding box center [557, 271] width 8 height 8
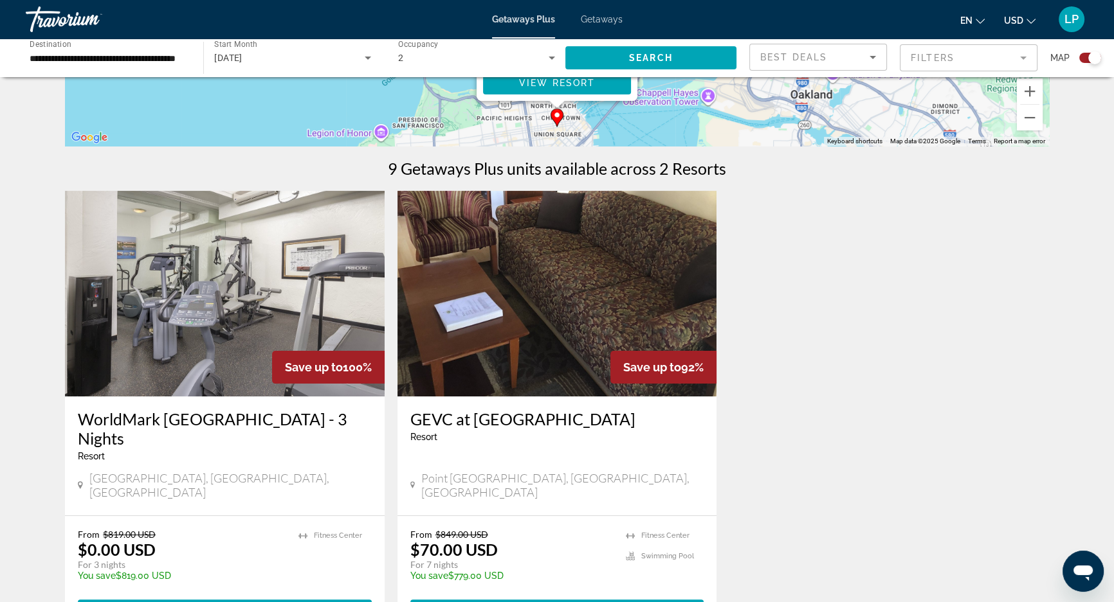
scroll to position [350, 0]
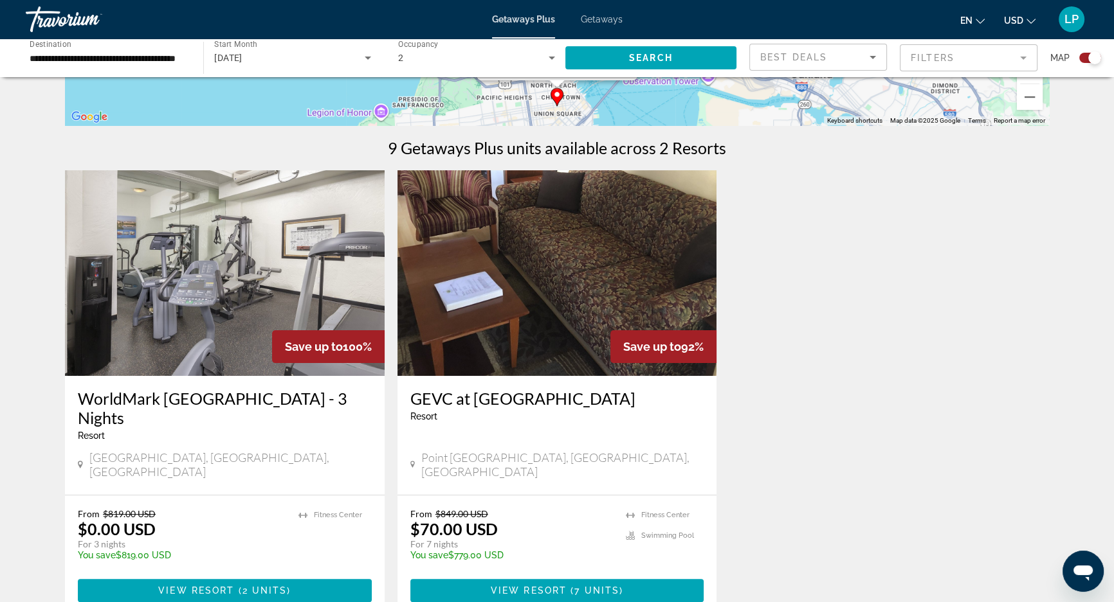
click at [330, 251] on img "Main content" at bounding box center [225, 273] width 320 height 206
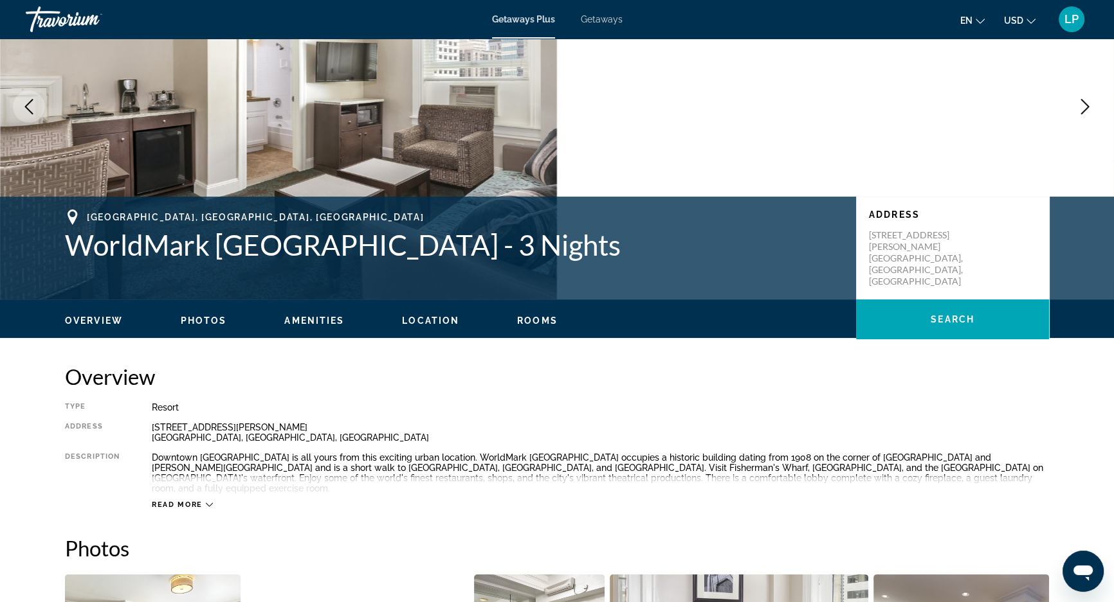
scroll to position [116, 0]
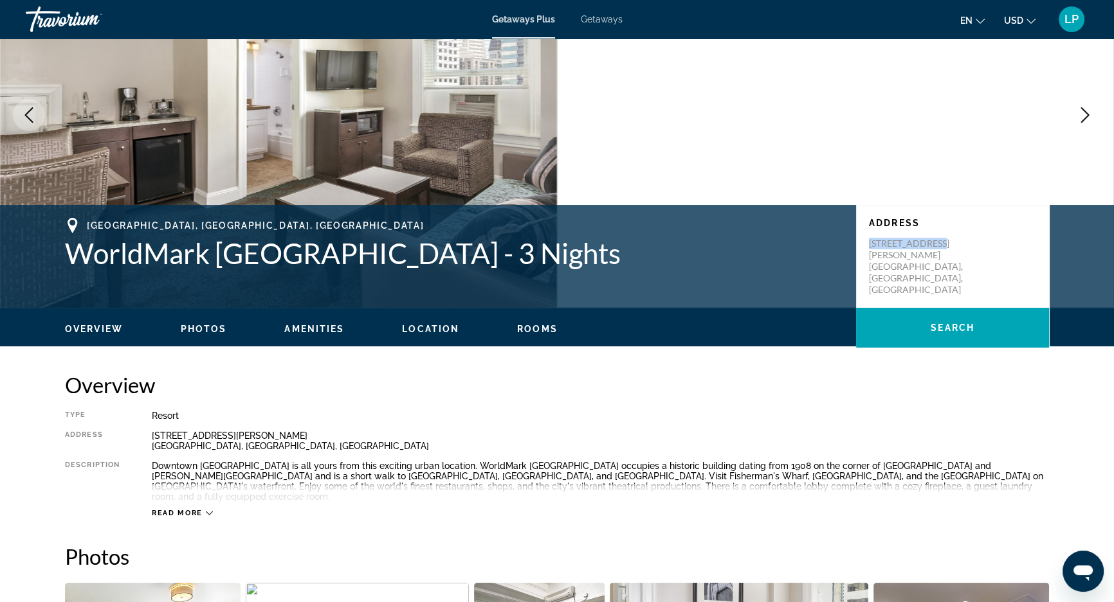
drag, startPoint x: 867, startPoint y: 241, endPoint x: 934, endPoint y: 241, distance: 66.9
click at [934, 241] on div "Address [STREET_ADDRESS][PERSON_NAME]" at bounding box center [952, 256] width 193 height 103
copy p "[STREET_ADDRESS][PERSON_NAME]"
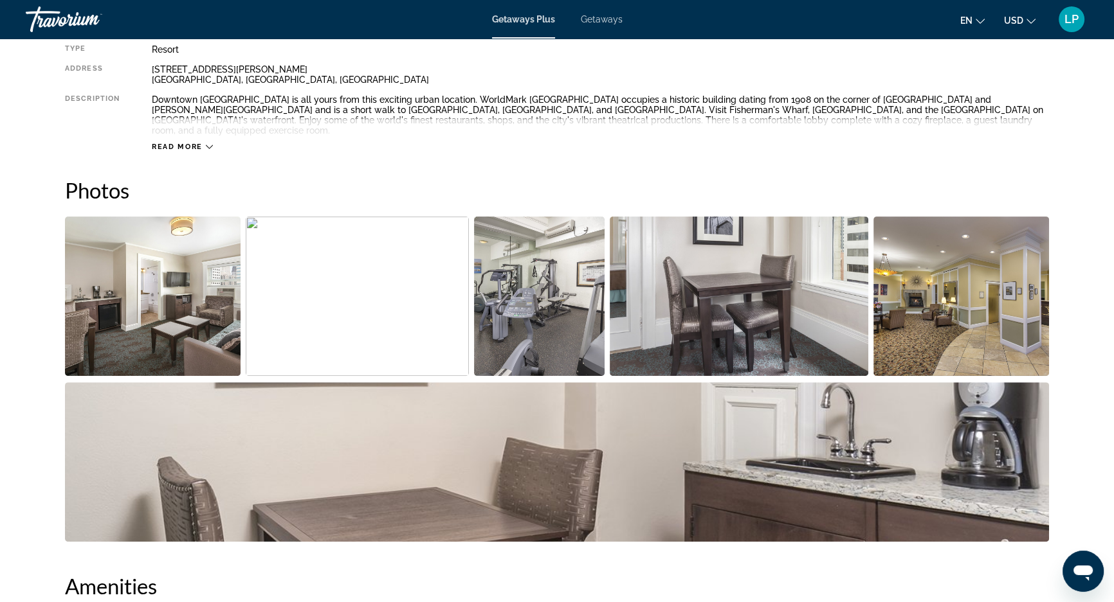
scroll to position [467, 0]
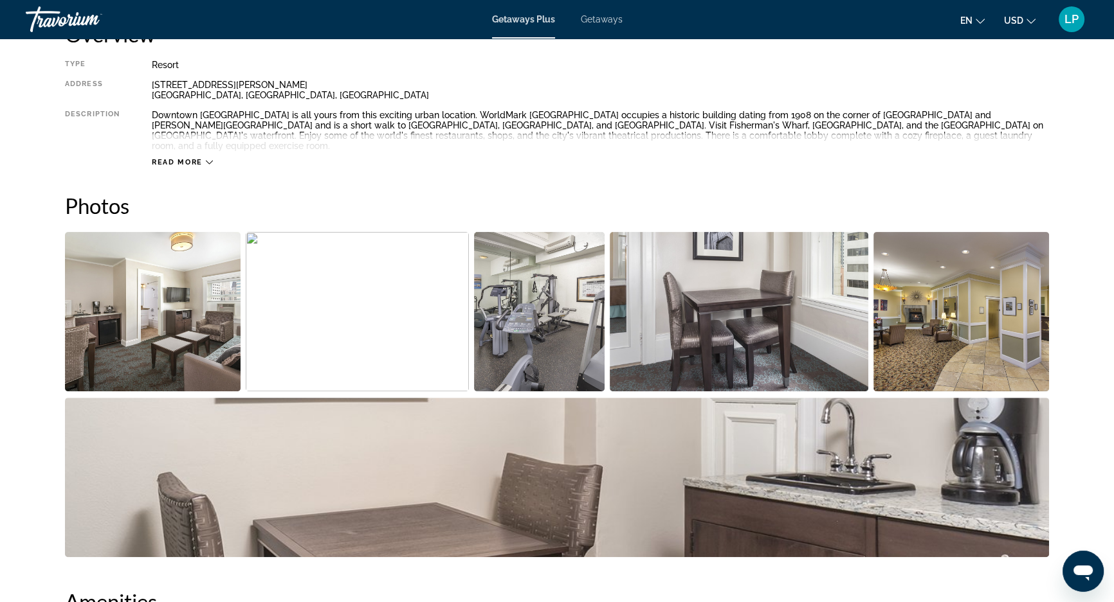
click at [168, 332] on img "Open full-screen image slider" at bounding box center [153, 311] width 176 height 159
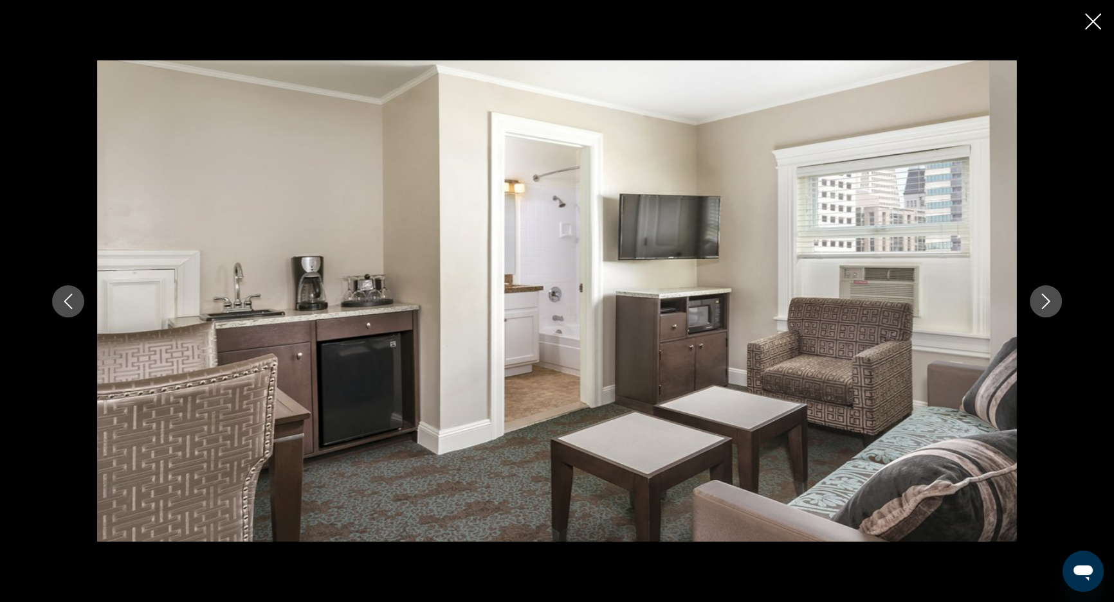
click at [1058, 302] on button "Next image" at bounding box center [1045, 301] width 32 height 32
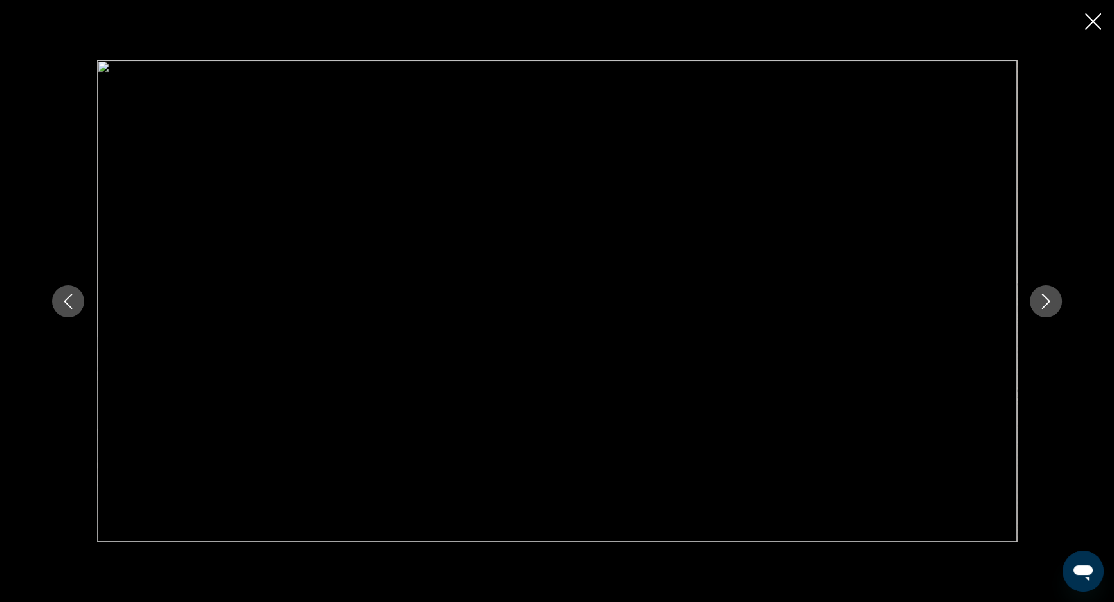
click at [1055, 302] on button "Next image" at bounding box center [1045, 301] width 32 height 32
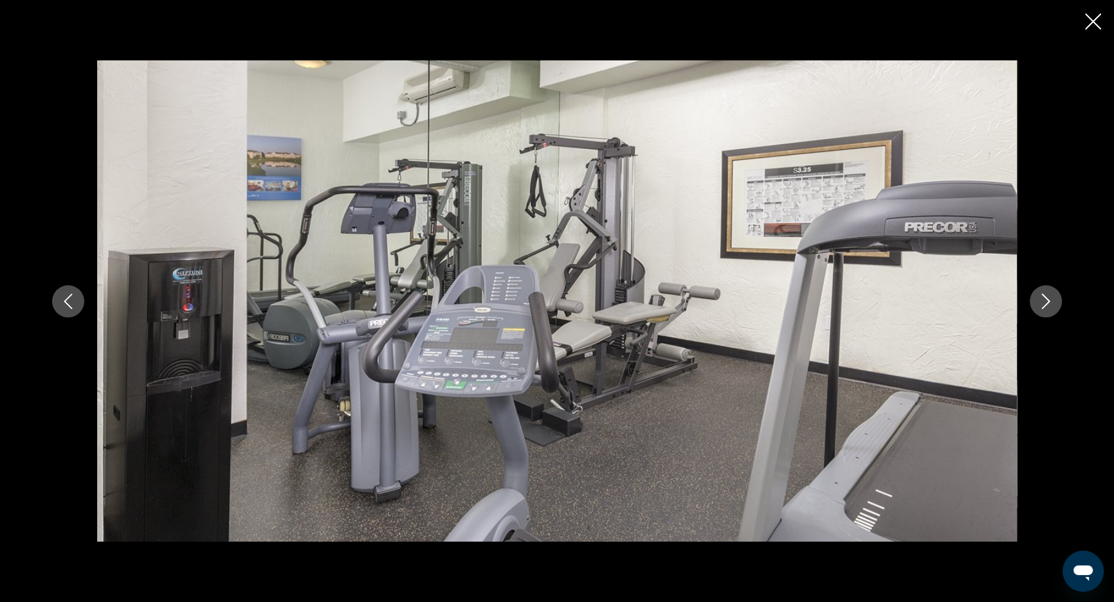
click at [1055, 302] on button "Next image" at bounding box center [1045, 301] width 32 height 32
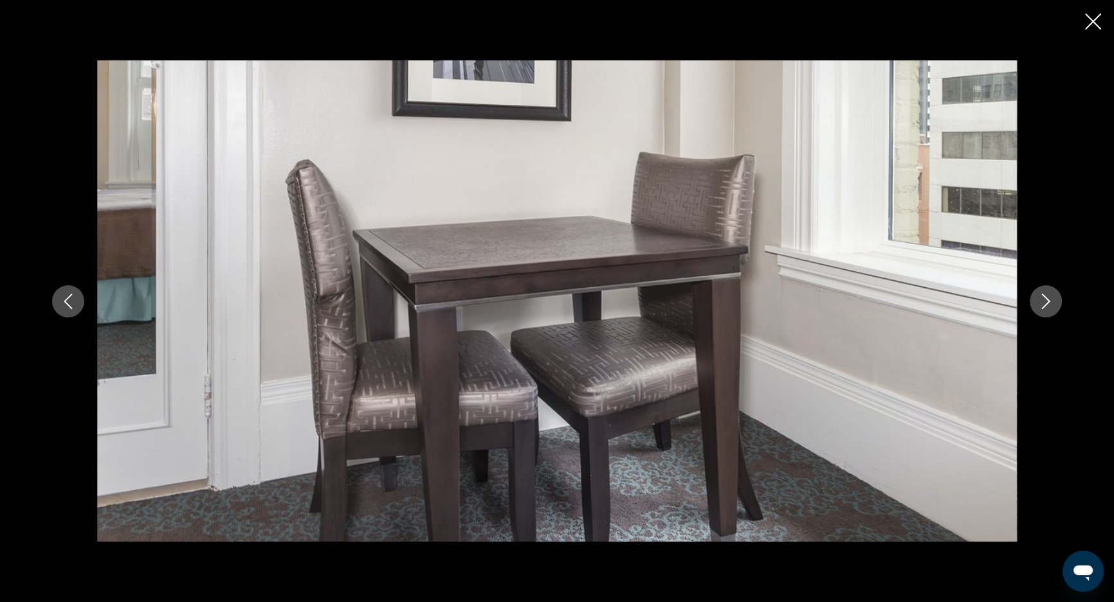
click at [1055, 302] on button "Next image" at bounding box center [1045, 301] width 32 height 32
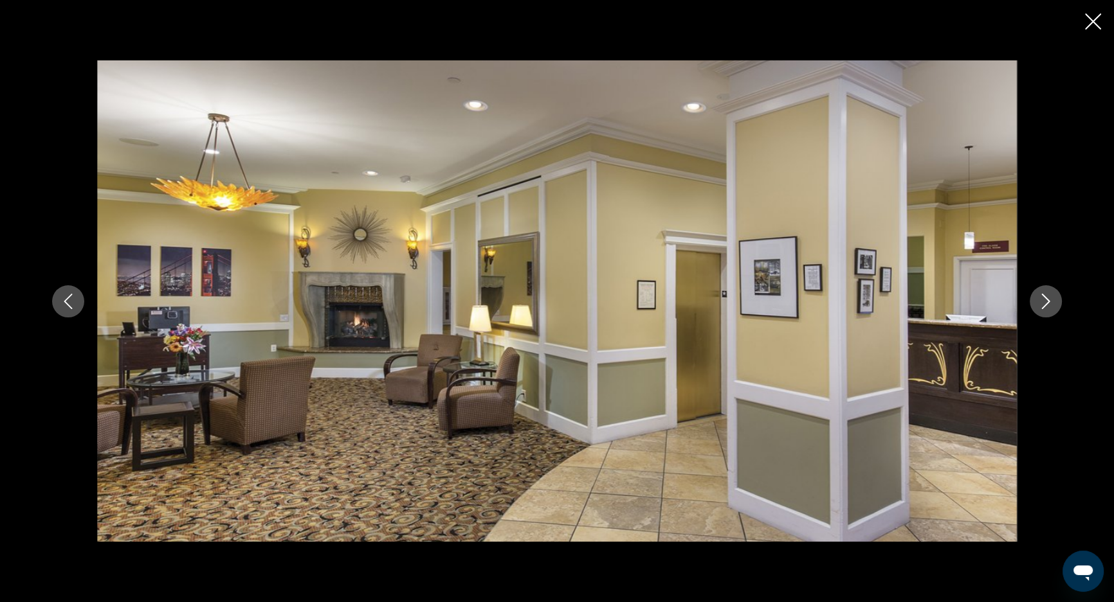
click at [1055, 302] on button "Next image" at bounding box center [1045, 301] width 32 height 32
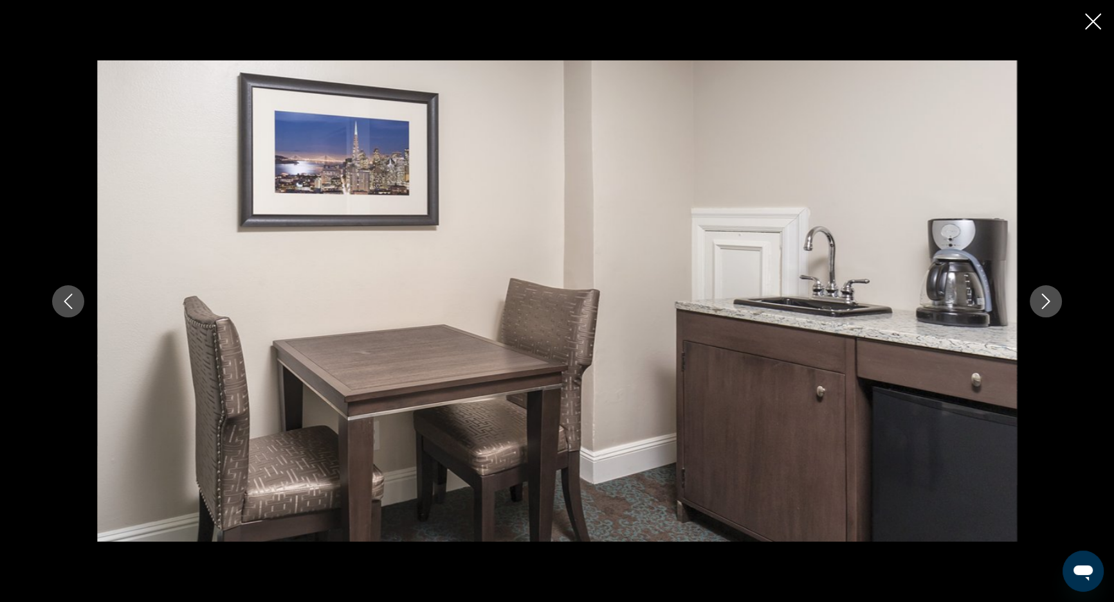
click at [1055, 302] on button "Next image" at bounding box center [1045, 301] width 32 height 32
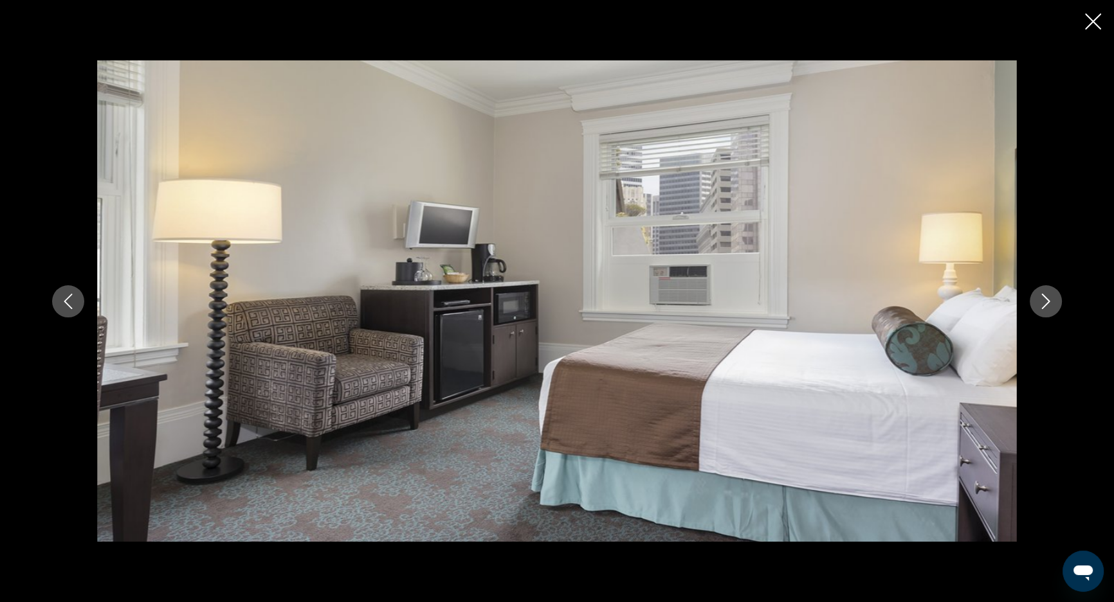
click at [1055, 302] on button "Next image" at bounding box center [1045, 301] width 32 height 32
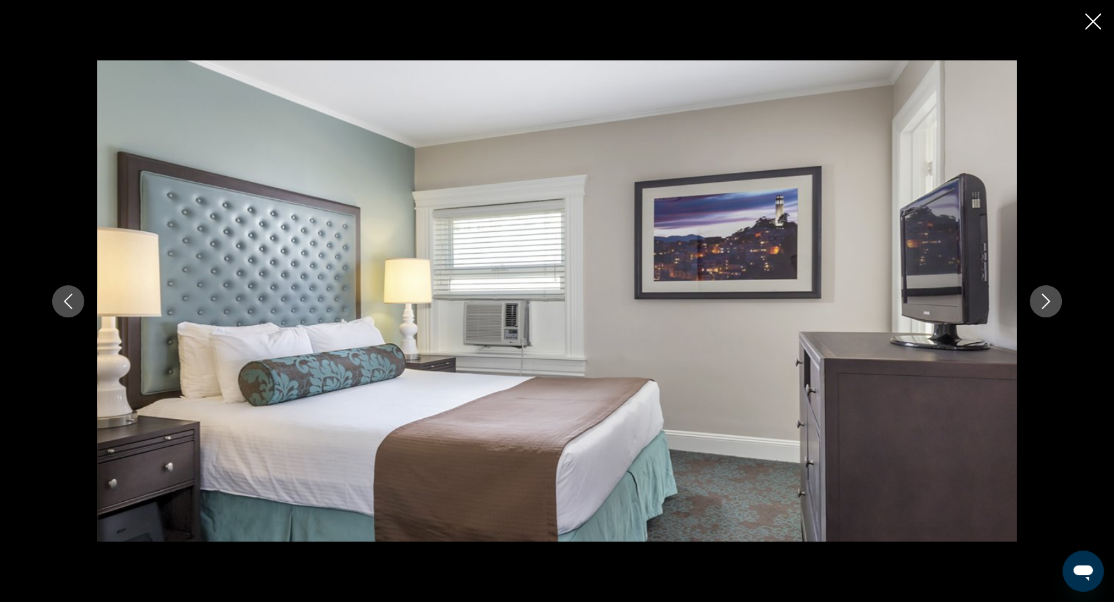
click at [1055, 302] on button "Next image" at bounding box center [1045, 301] width 32 height 32
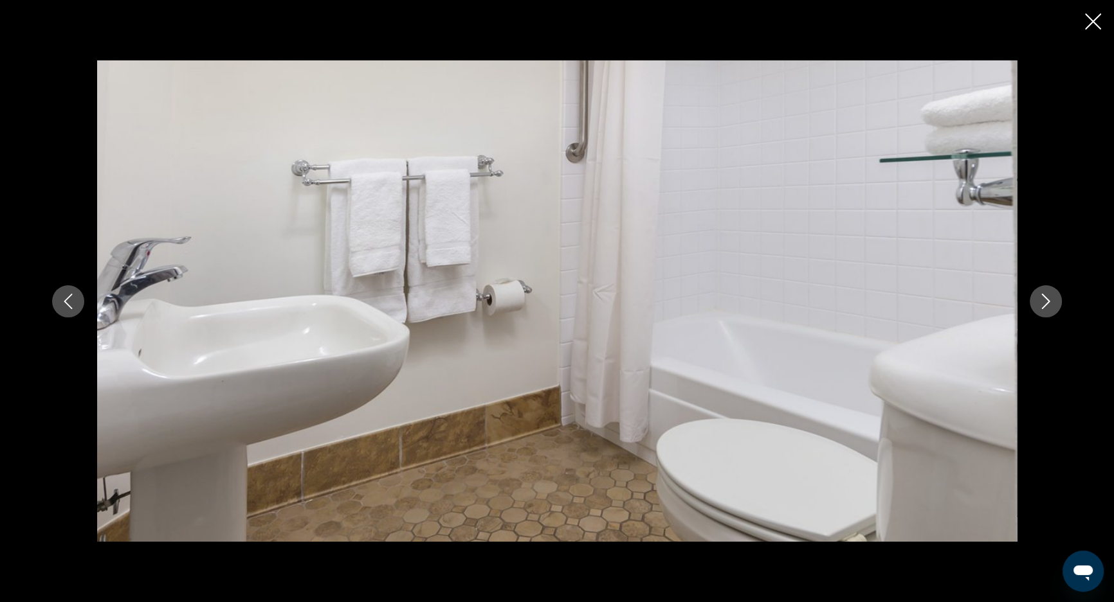
click at [1055, 302] on button "Next image" at bounding box center [1045, 301] width 32 height 32
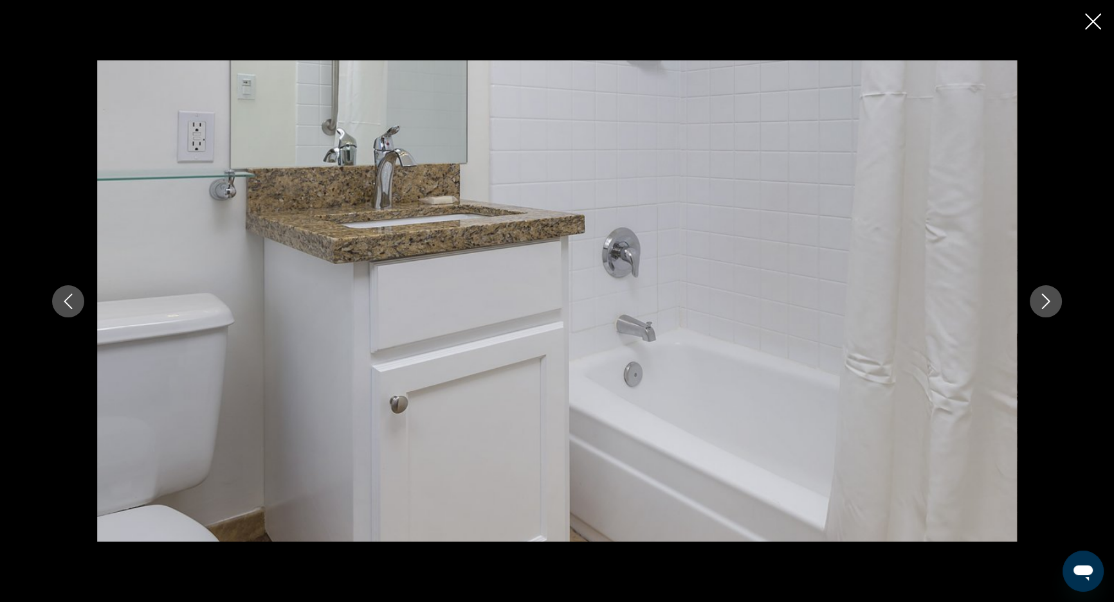
click at [1097, 21] on icon "Close slideshow" at bounding box center [1093, 22] width 16 height 16
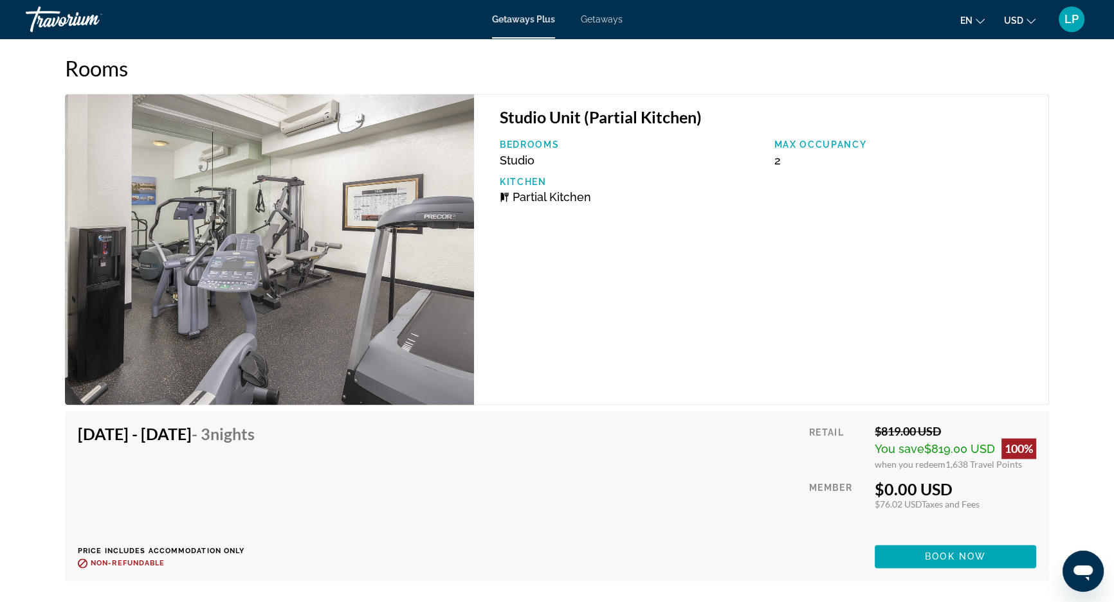
scroll to position [2396, 0]
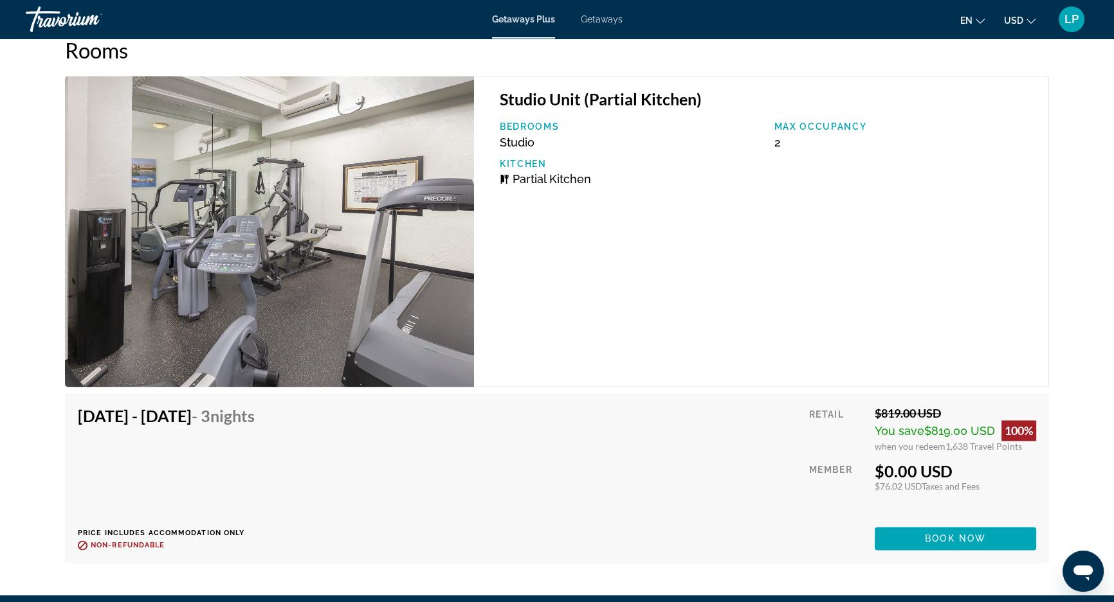
click at [1015, 20] on span "USD" at bounding box center [1013, 20] width 19 height 10
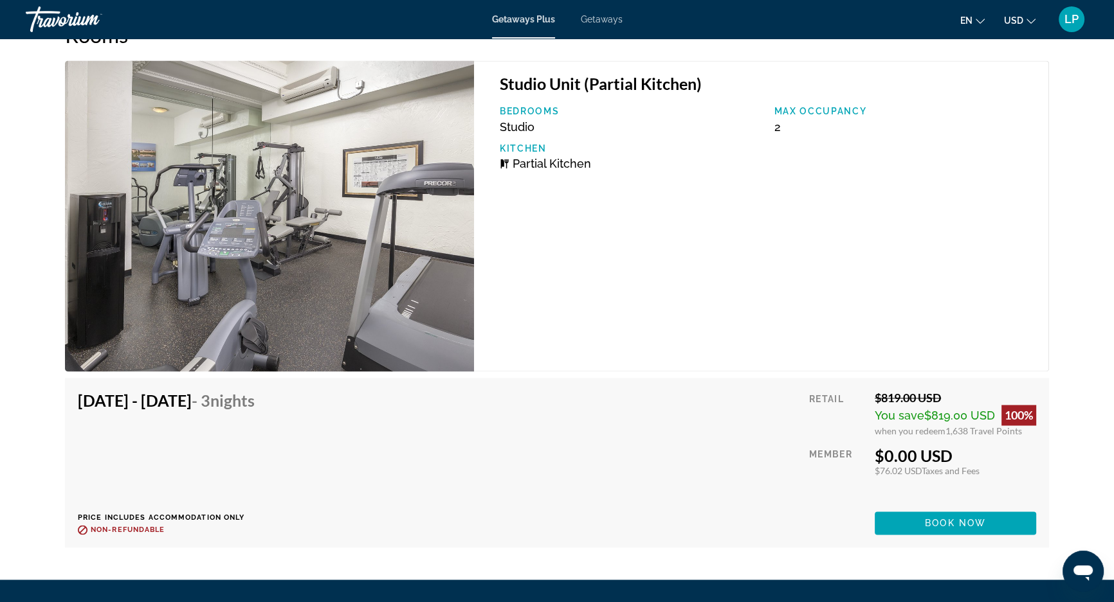
scroll to position [2279, 0]
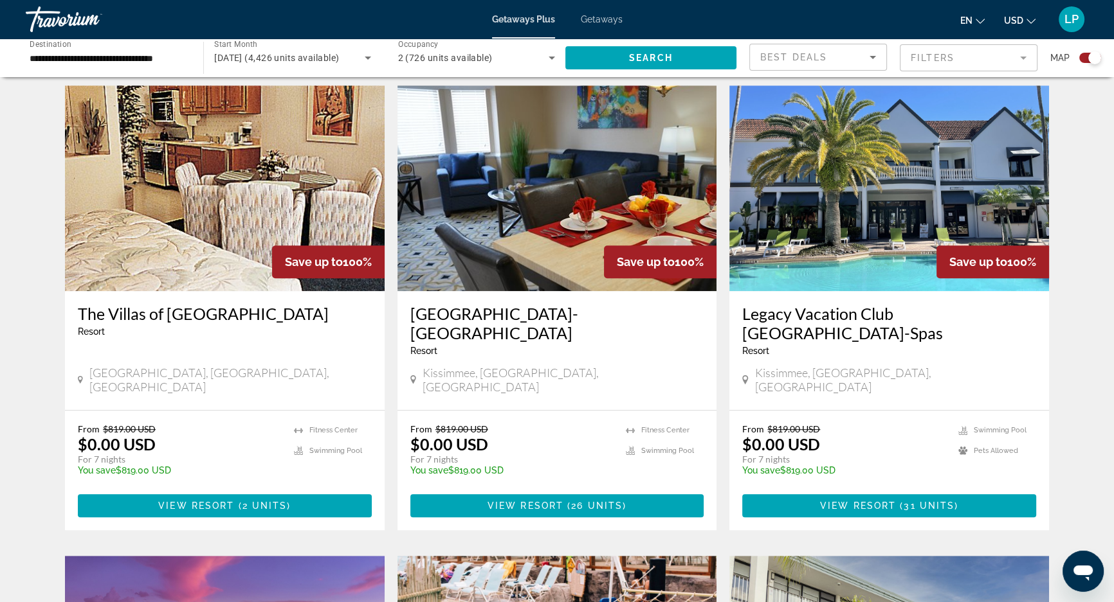
scroll to position [921, 0]
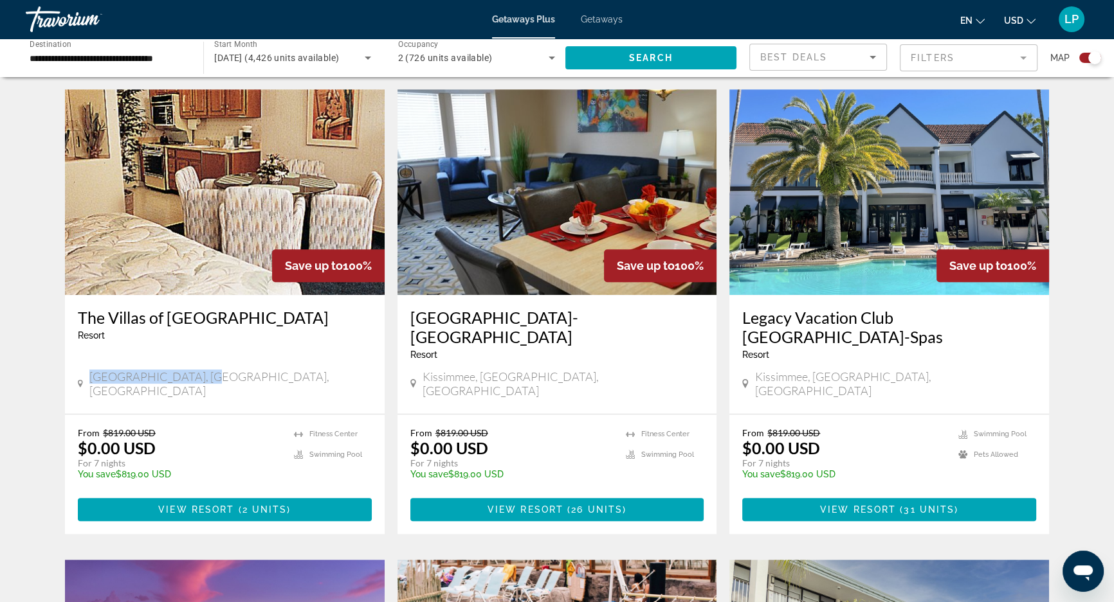
drag, startPoint x: 91, startPoint y: 323, endPoint x: 233, endPoint y: 322, distance: 141.5
click at [233, 370] on div "[GEOGRAPHIC_DATA], [GEOGRAPHIC_DATA], [GEOGRAPHIC_DATA]" at bounding box center [225, 384] width 294 height 28
copy span "[GEOGRAPHIC_DATA], [GEOGRAPHIC_DATA], [GEOGRAPHIC_DATA]"
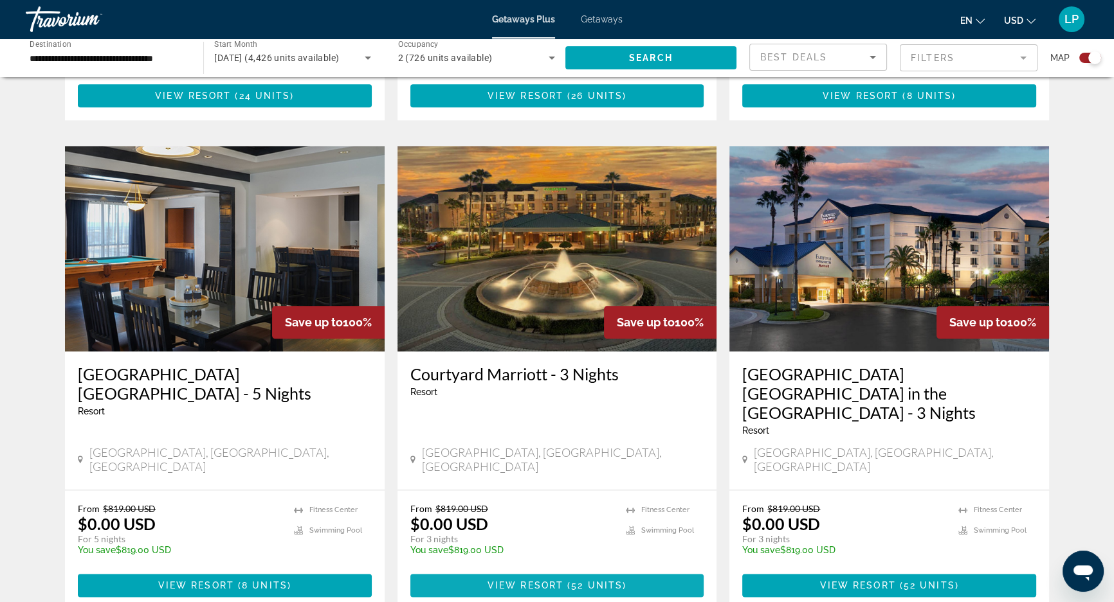
scroll to position [1915, 0]
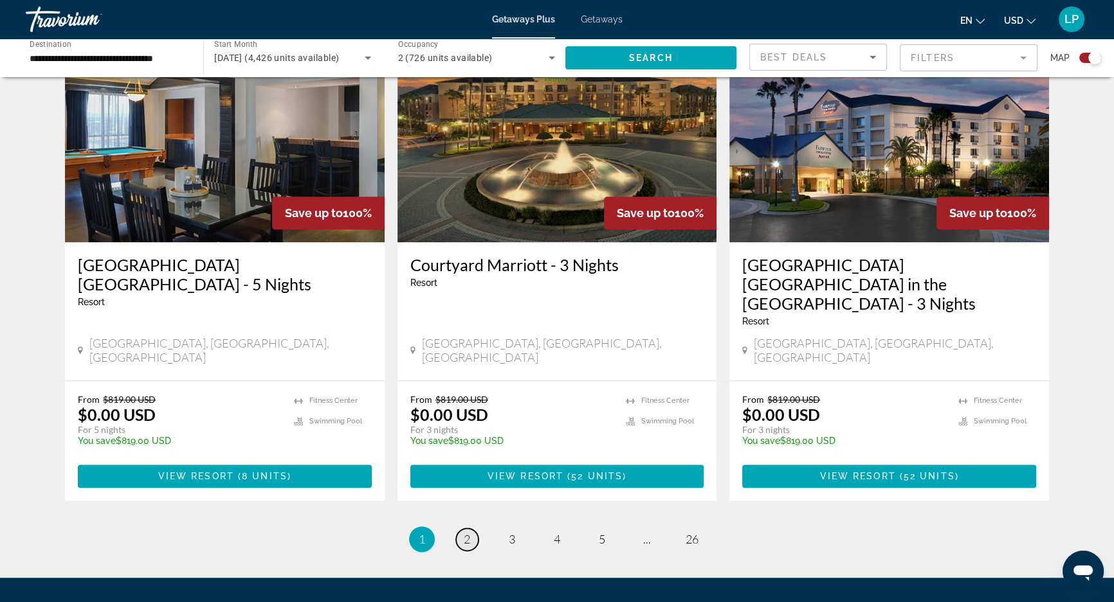
click at [466, 532] on span "2" at bounding box center [467, 539] width 6 height 14
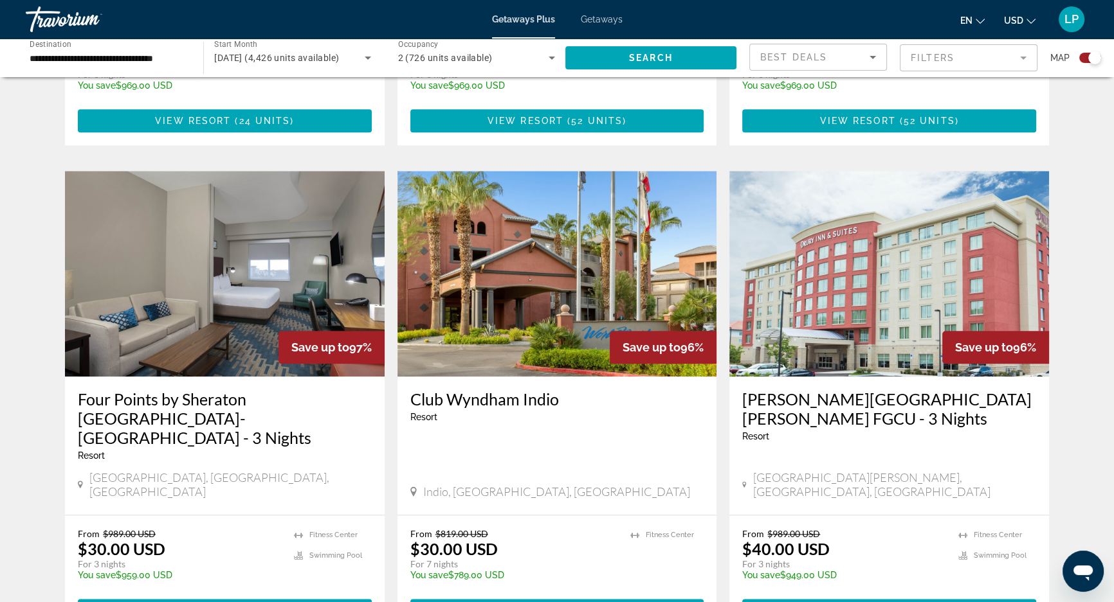
scroll to position [1812, 0]
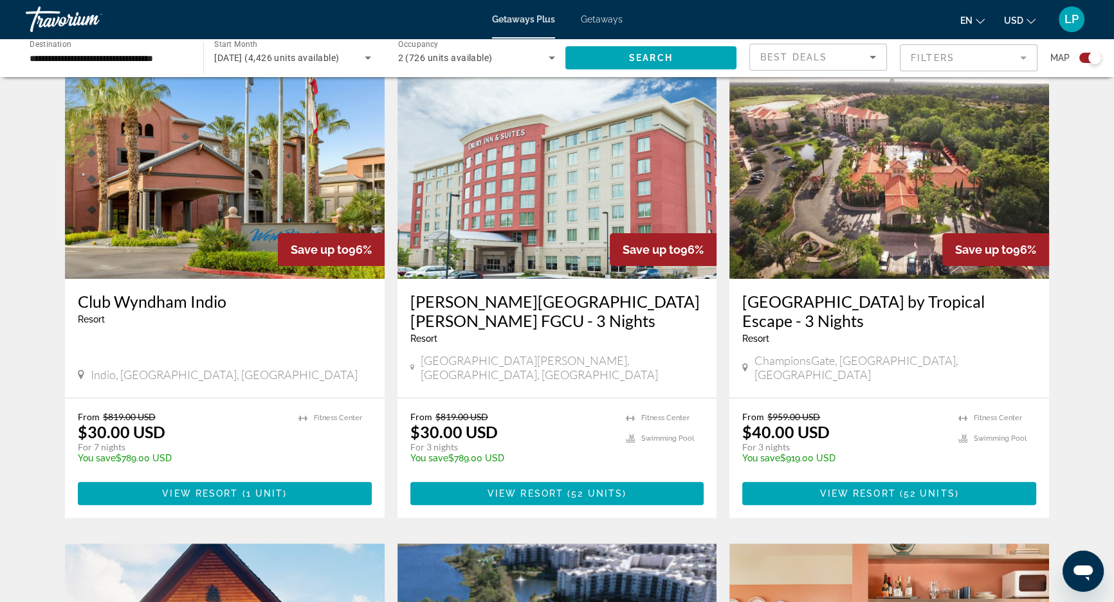
scroll to position [526, 0]
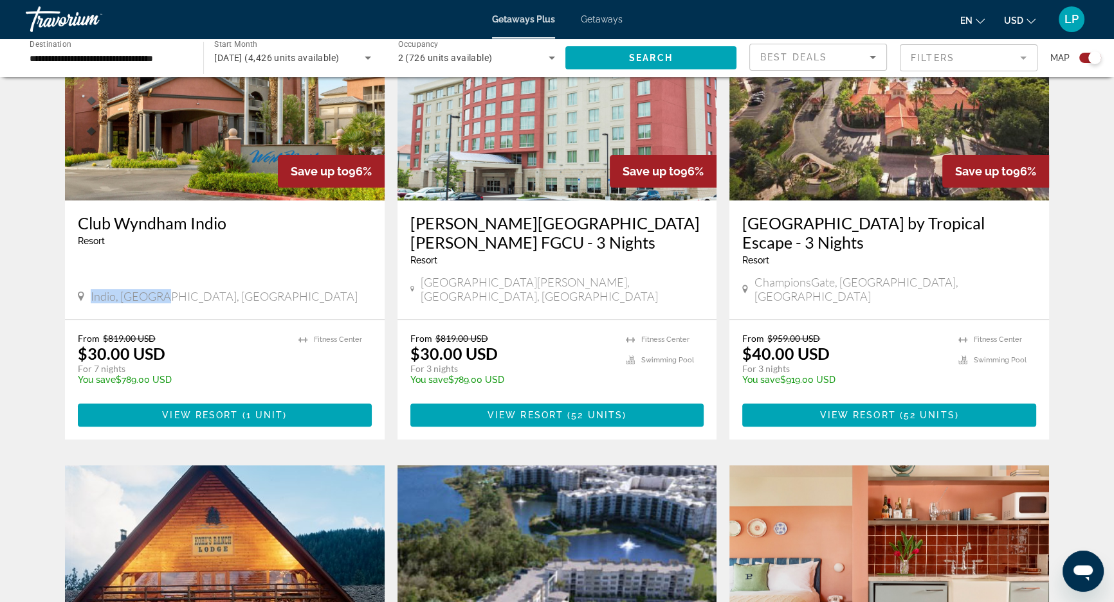
drag, startPoint x: 174, startPoint y: 285, endPoint x: 90, endPoint y: 286, distance: 84.2
click at [90, 289] on div "Indio, [GEOGRAPHIC_DATA], [GEOGRAPHIC_DATA]" at bounding box center [225, 296] width 294 height 14
copy span "Indio, [GEOGRAPHIC_DATA], [GEOGRAPHIC_DATA]"
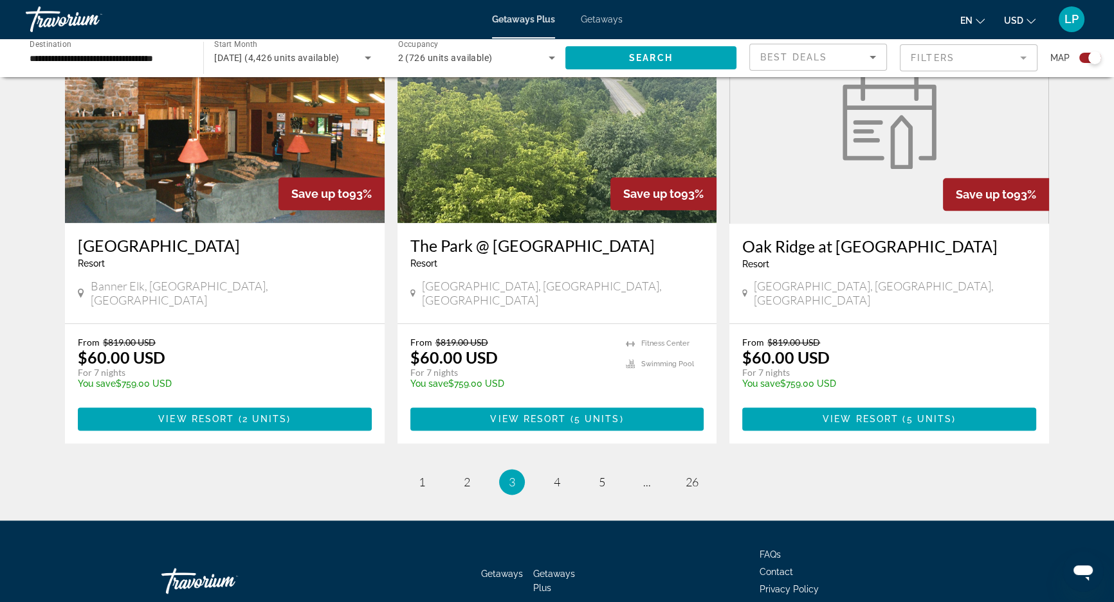
scroll to position [1916, 0]
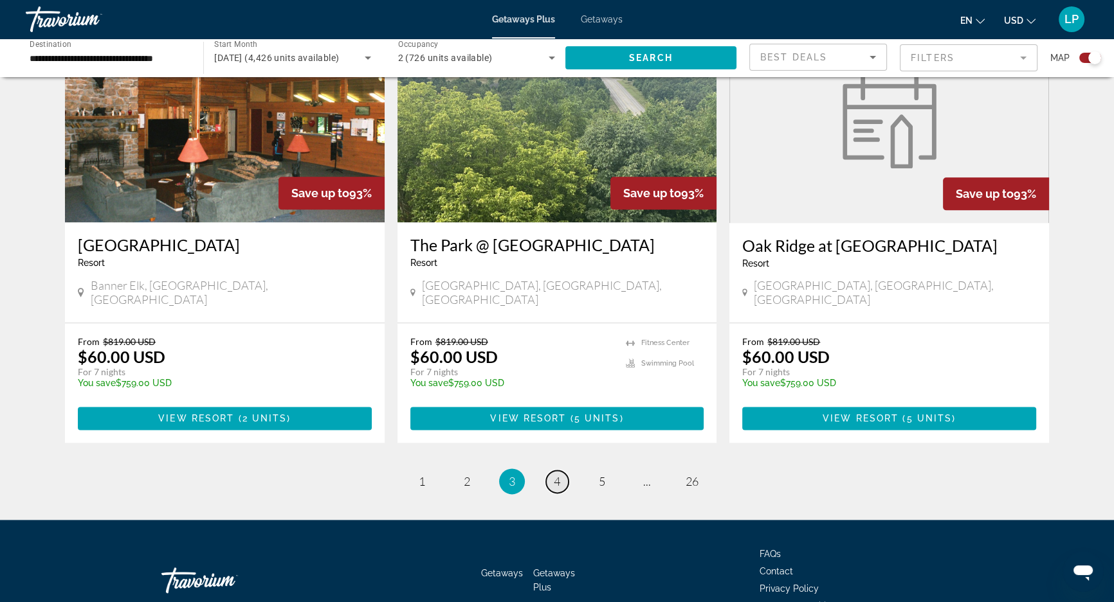
click at [551, 471] on link "page 4" at bounding box center [557, 482] width 23 height 23
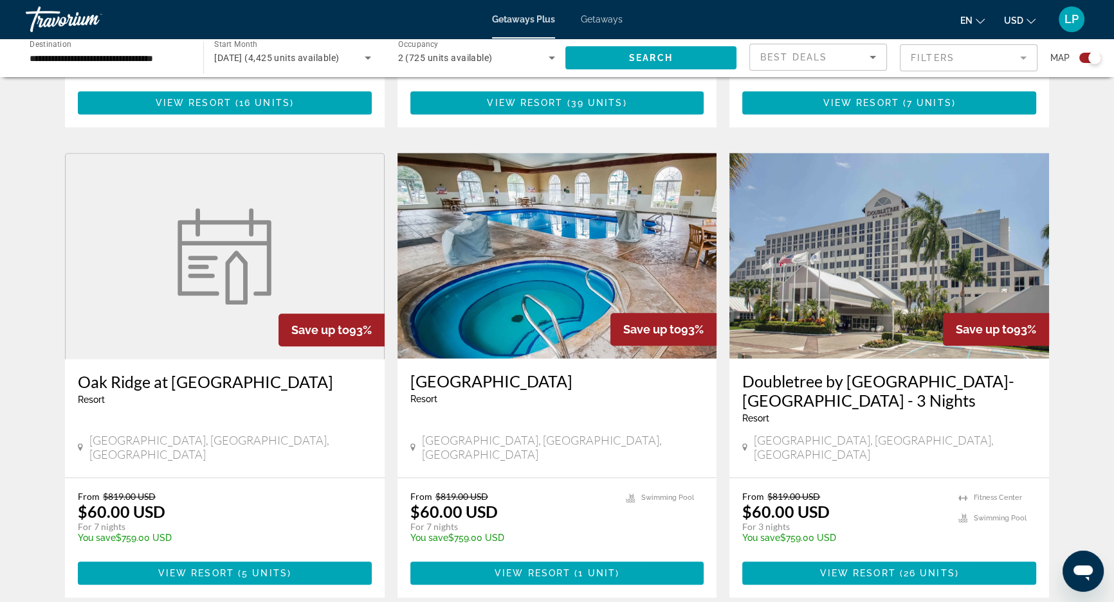
scroll to position [1344, 0]
